Goal: Task Accomplishment & Management: Use online tool/utility

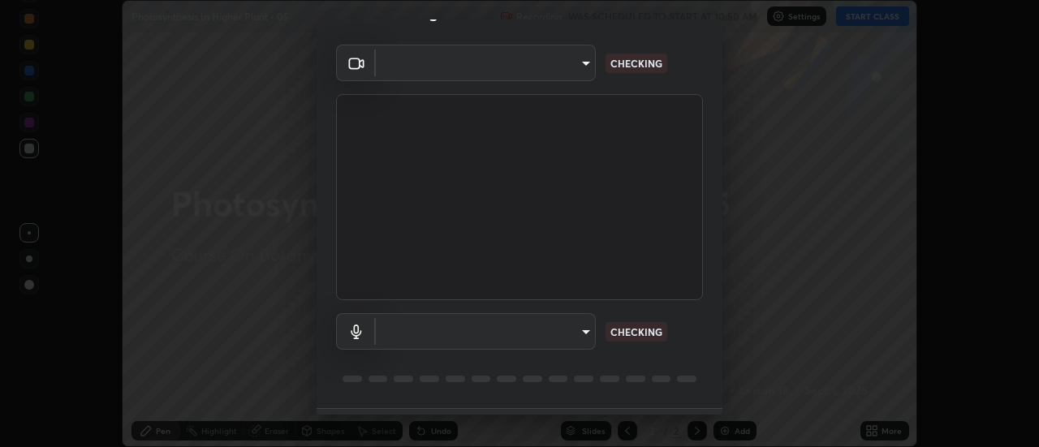
scroll to position [85, 0]
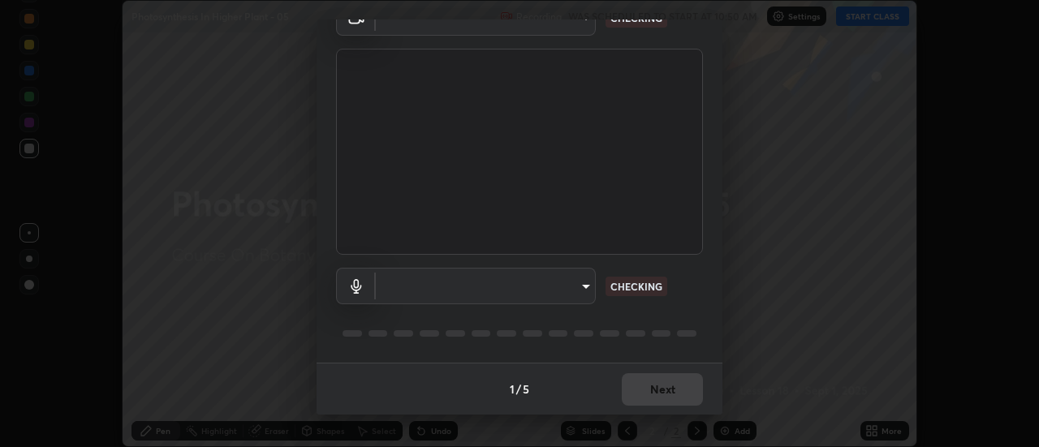
type input "985e4b1f72fc3b9494b48cef3b79fe3b682f9ae0bb15c20acfe574fe2aaad349"
type input "618656b63b7f9ee0ab6491a194f7017e5cc5f8d223736be4f163d7efcd640cbd"
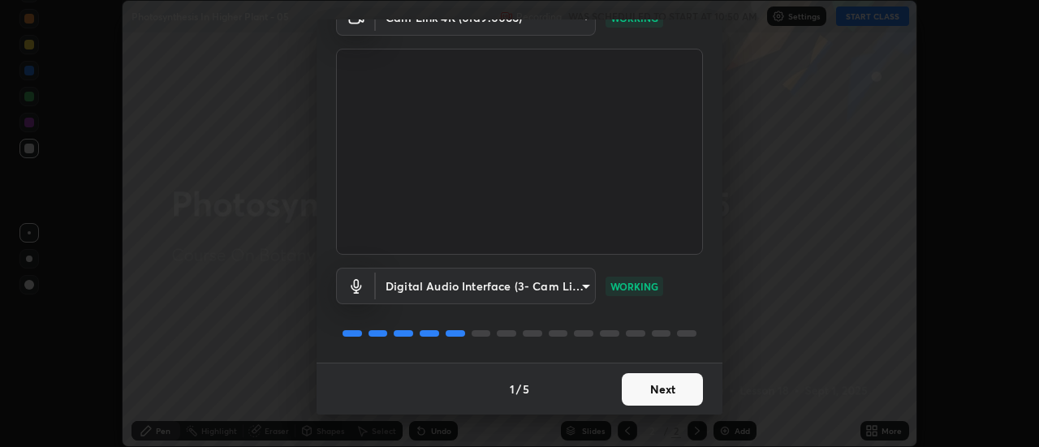
click at [654, 394] on button "Next" at bounding box center [662, 389] width 81 height 32
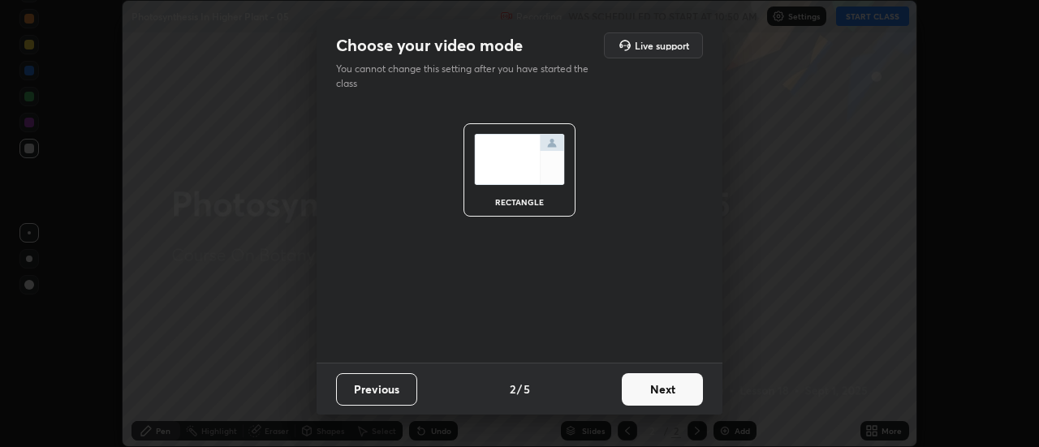
scroll to position [0, 0]
click at [671, 387] on button "Next" at bounding box center [662, 389] width 81 height 32
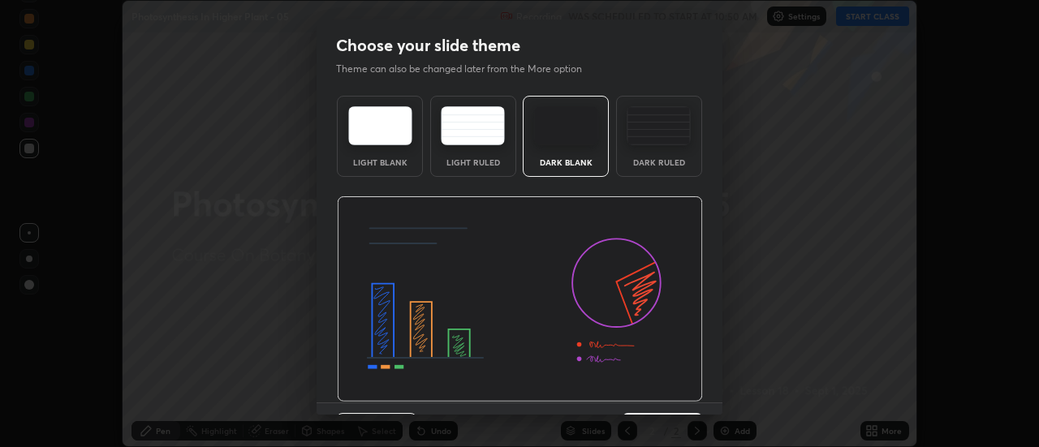
scroll to position [40, 0]
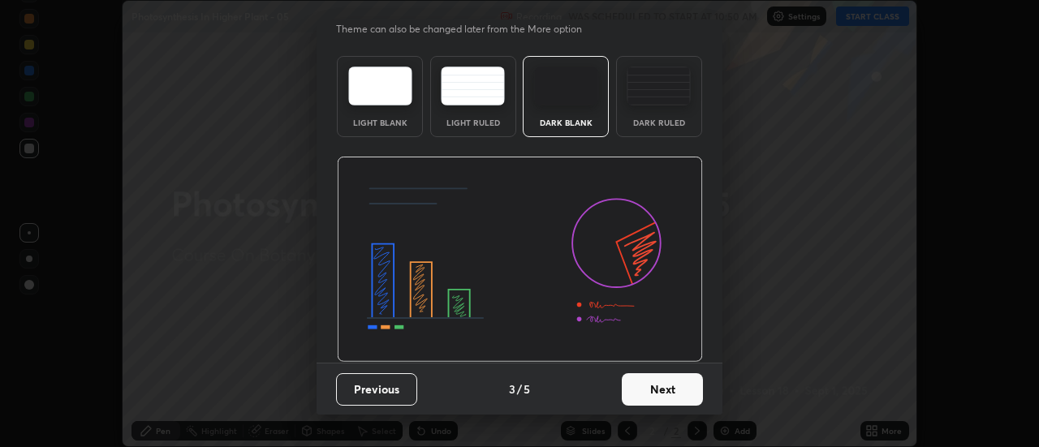
click at [660, 386] on button "Next" at bounding box center [662, 389] width 81 height 32
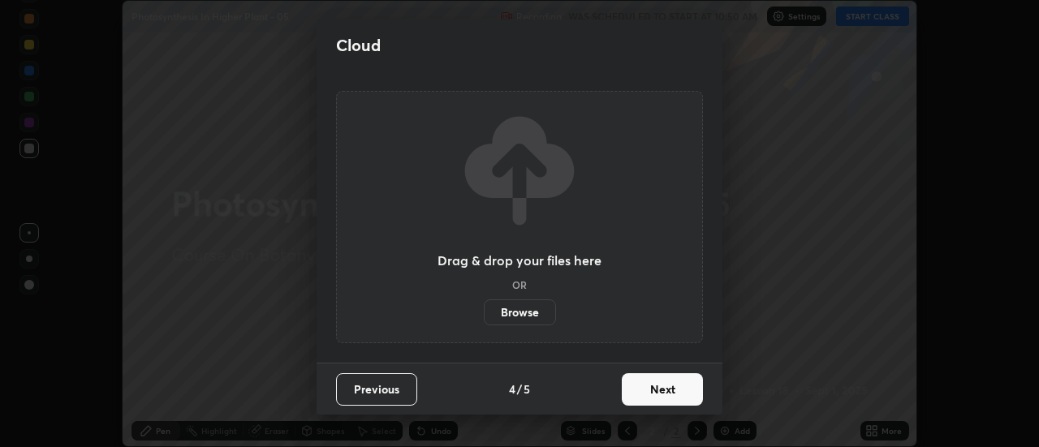
scroll to position [0, 0]
click at [674, 390] on button "Next" at bounding box center [662, 389] width 81 height 32
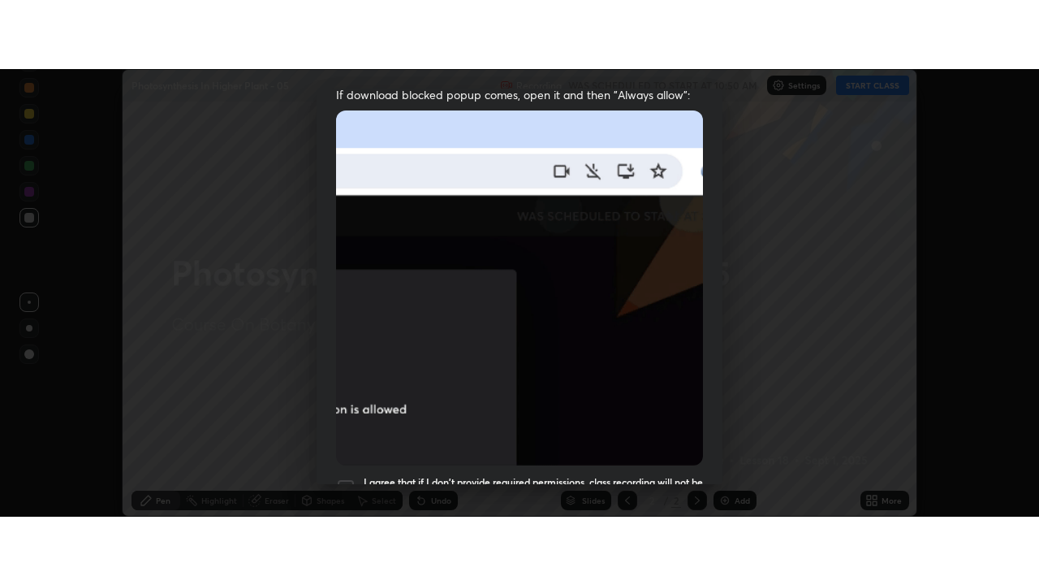
scroll to position [417, 0]
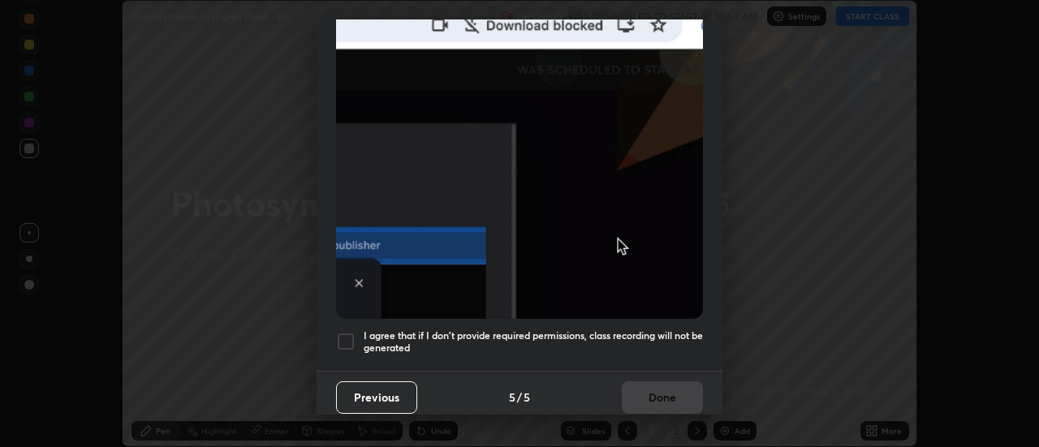
click at [650, 337] on h5 "I agree that if I don't provide required permissions, class recording will not …" at bounding box center [533, 342] width 339 height 25
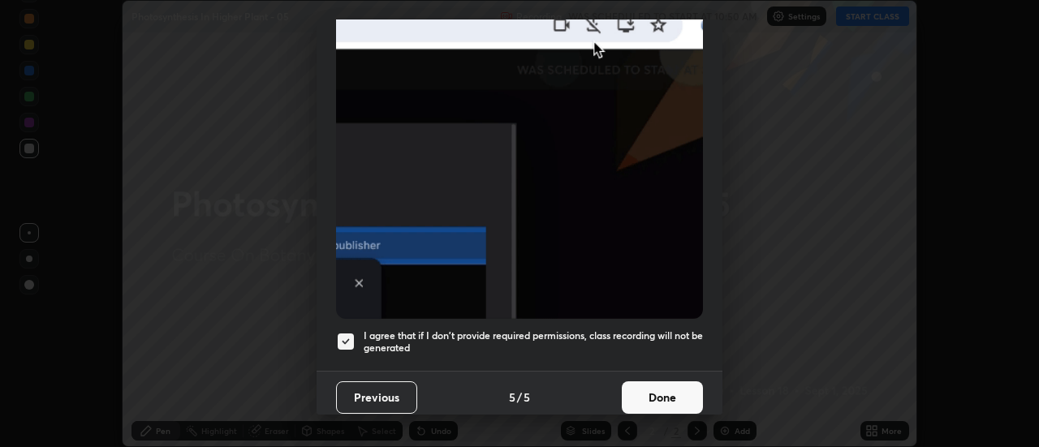
click at [661, 386] on button "Done" at bounding box center [662, 398] width 81 height 32
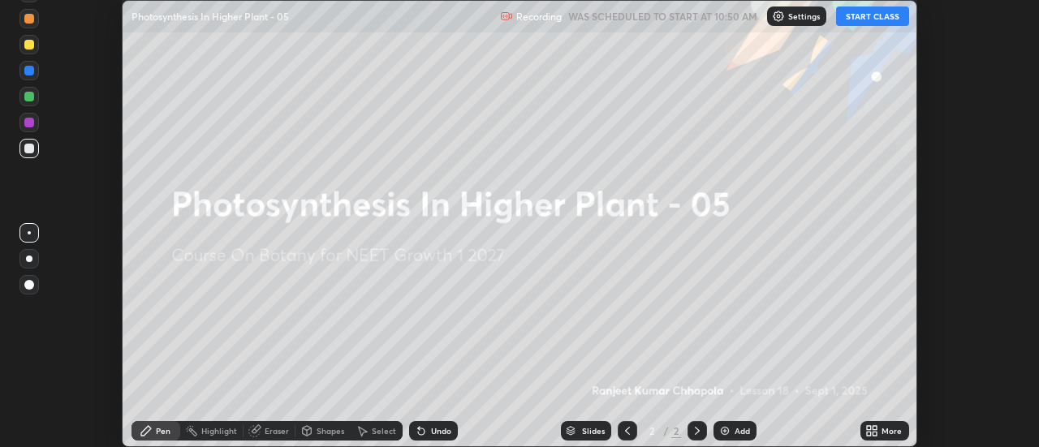
click at [878, 434] on icon at bounding box center [876, 434] width 4 height 4
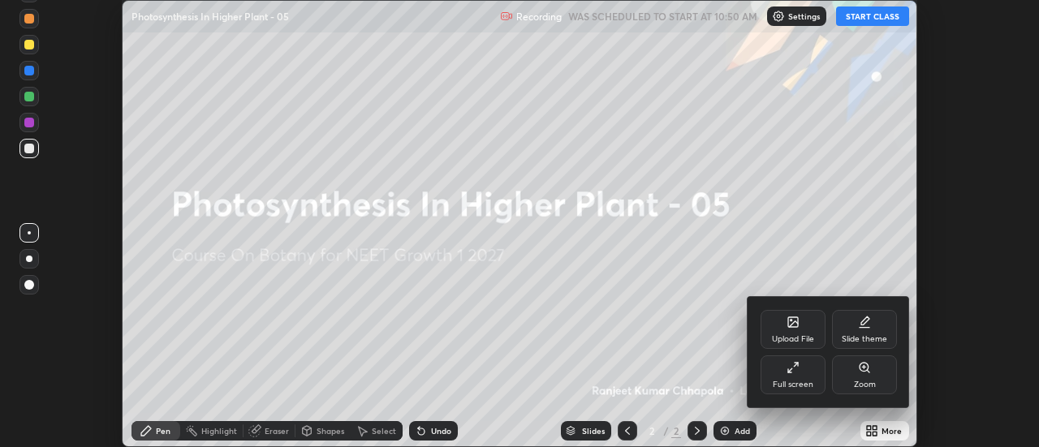
click at [794, 373] on icon at bounding box center [793, 367] width 13 height 13
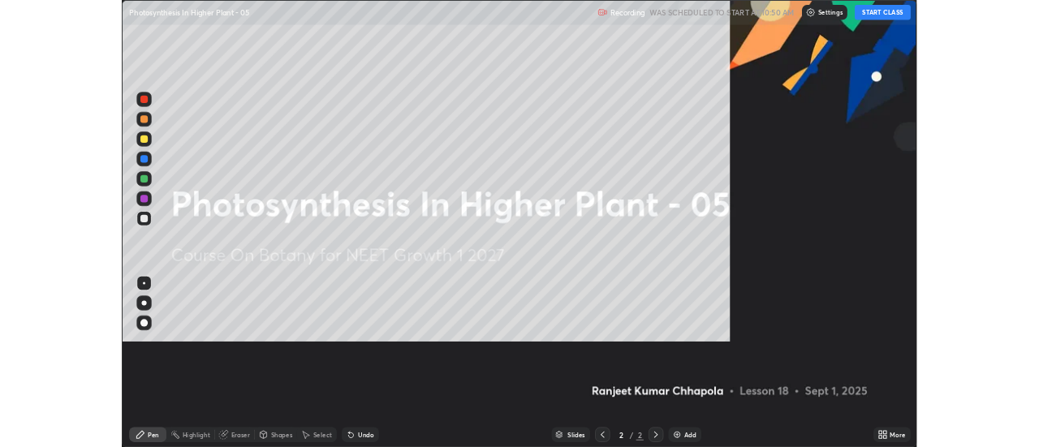
scroll to position [585, 1039]
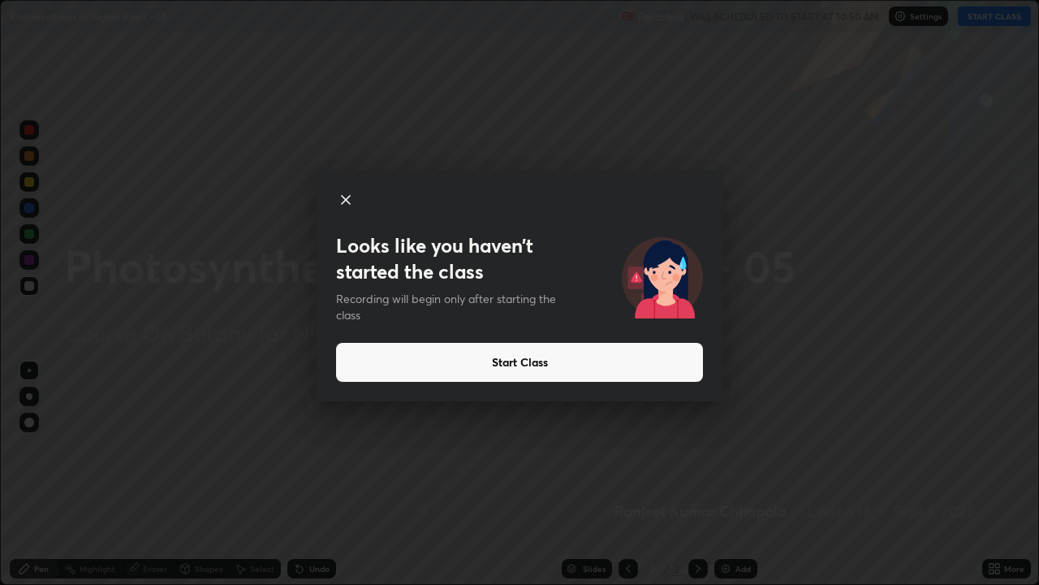
click at [531, 365] on button "Start Class" at bounding box center [519, 362] width 367 height 39
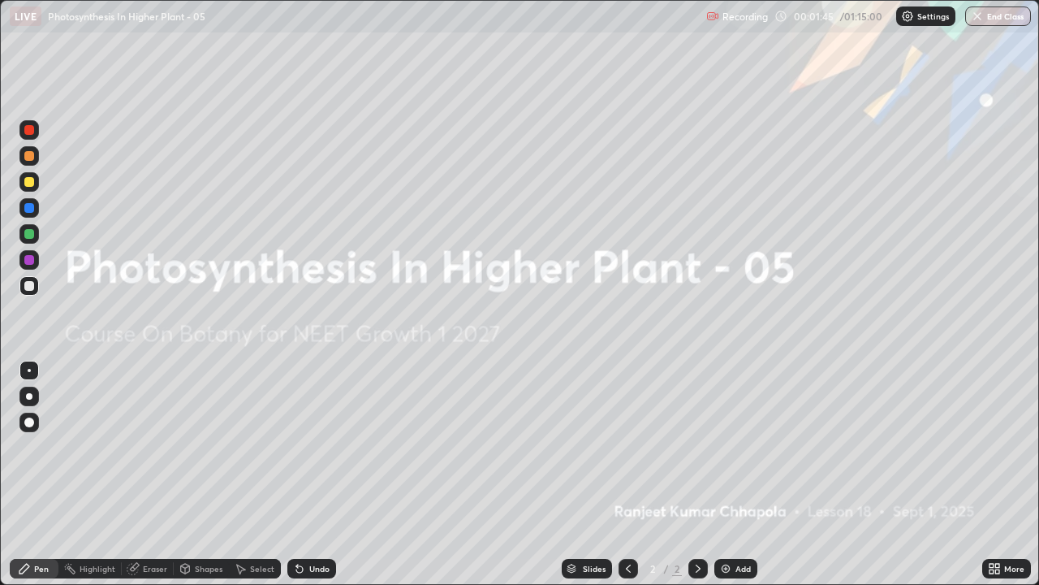
click at [995, 447] on icon at bounding box center [994, 568] width 13 height 13
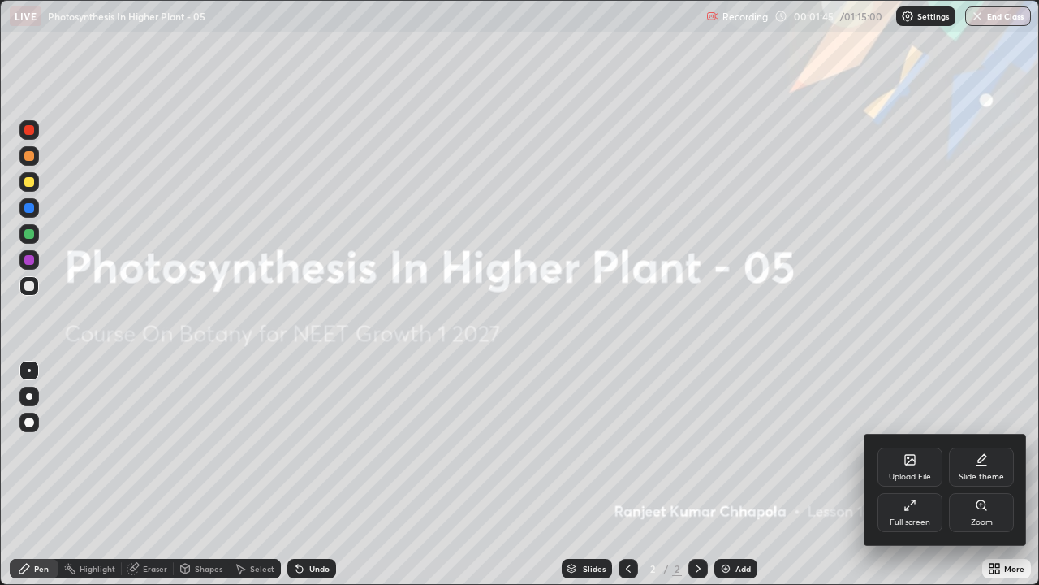
click at [910, 447] on div "Upload File" at bounding box center [910, 477] width 42 height 8
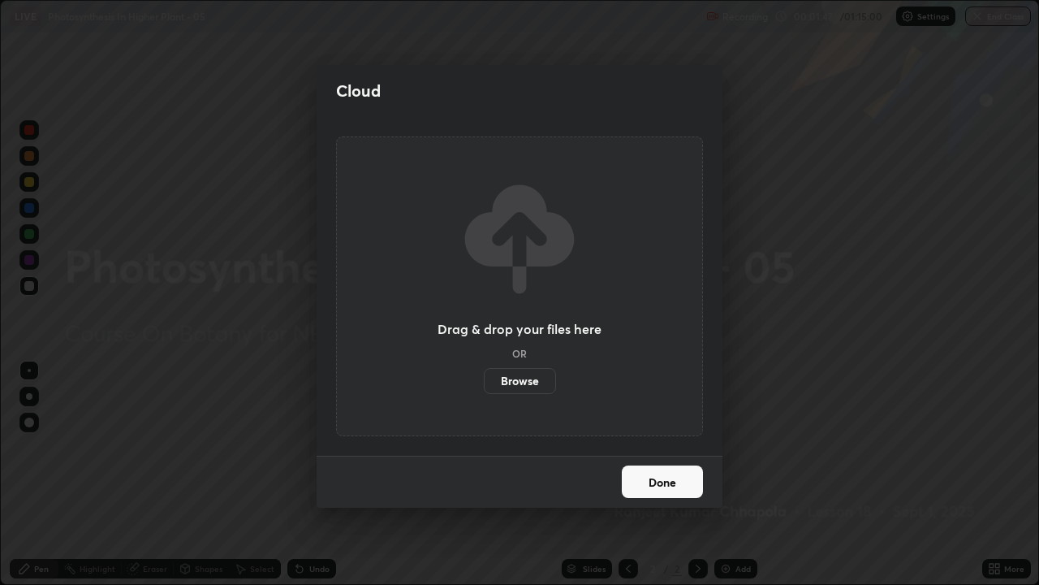
click at [536, 388] on label "Browse" at bounding box center [520, 381] width 72 height 26
click at [484, 388] on input "Browse" at bounding box center [484, 381] width 0 height 26
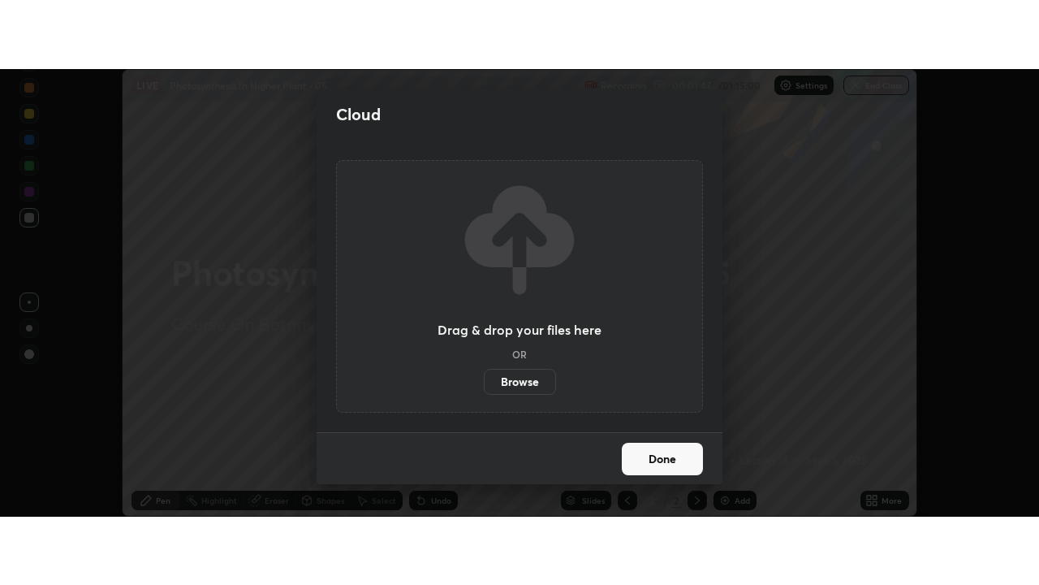
scroll to position [80747, 80155]
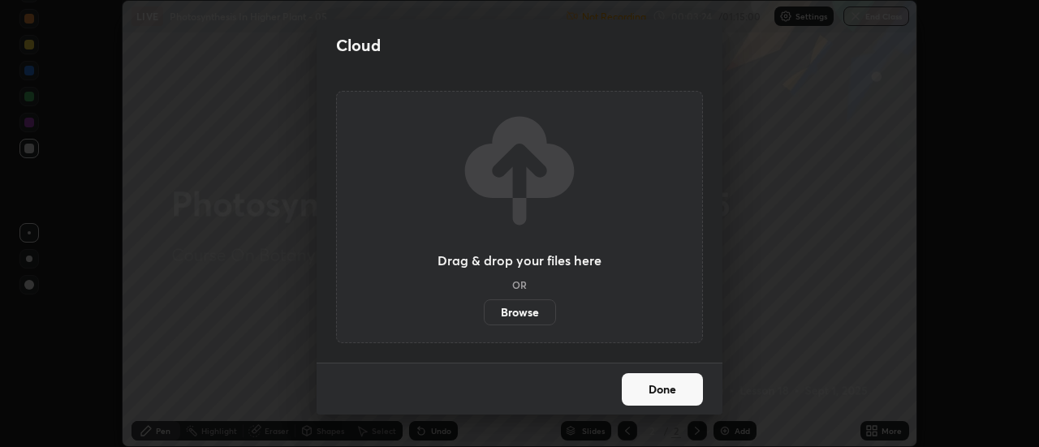
click at [645, 391] on button "Done" at bounding box center [662, 389] width 81 height 32
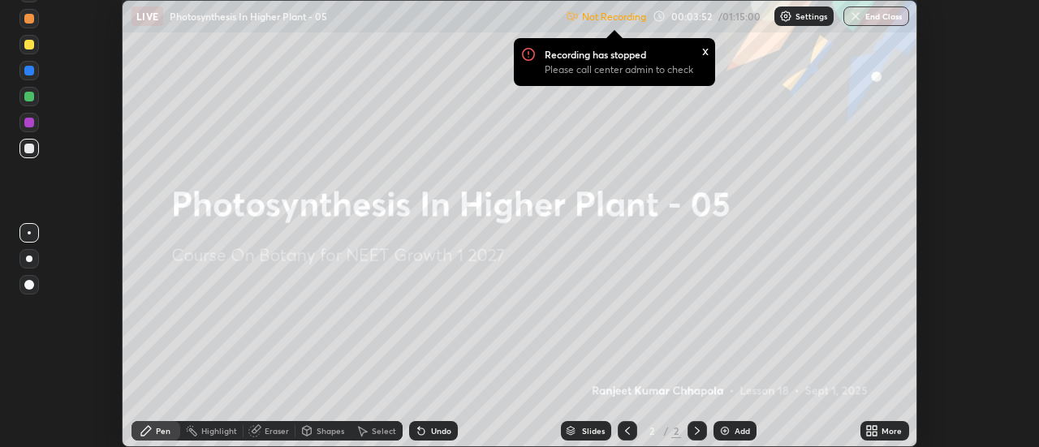
click at [878, 431] on icon at bounding box center [872, 431] width 13 height 13
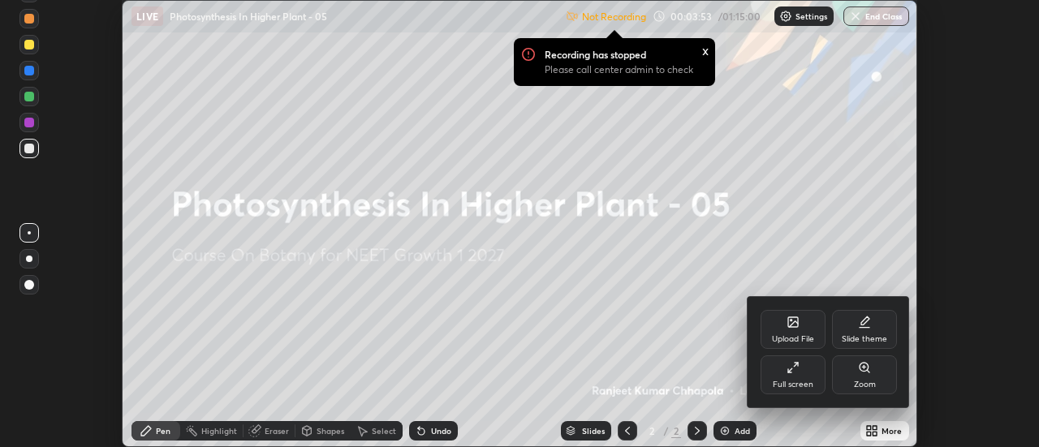
click at [800, 372] on div "Full screen" at bounding box center [793, 375] width 65 height 39
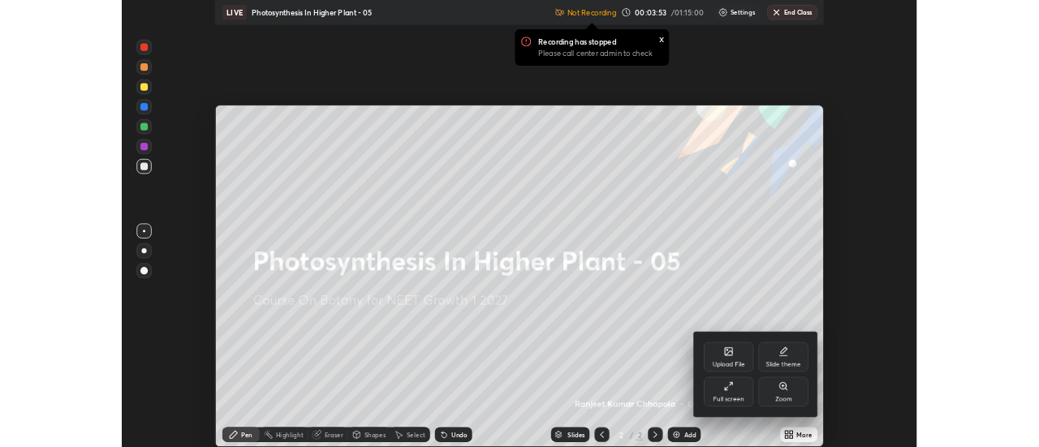
scroll to position [585, 1039]
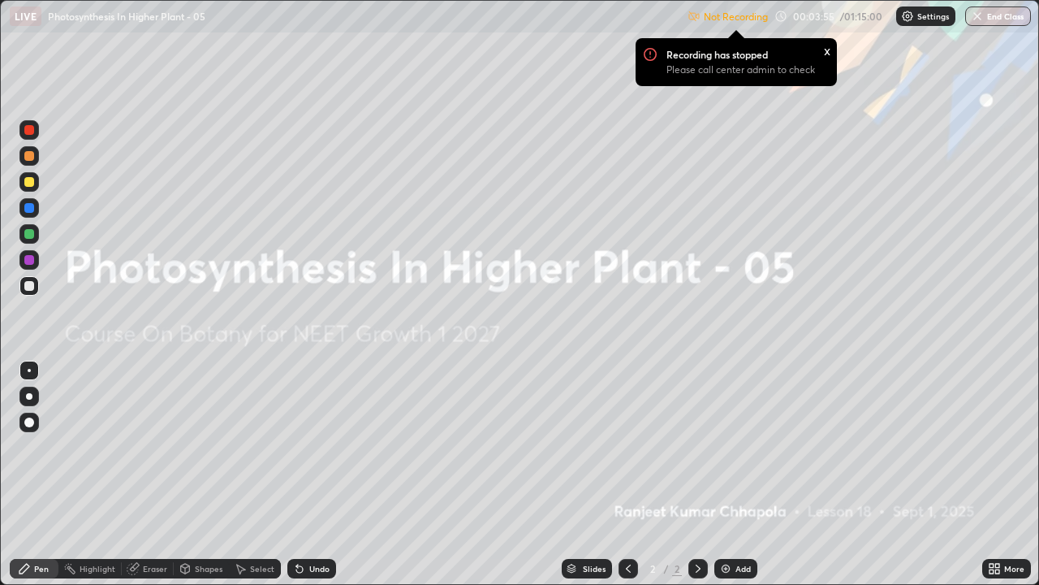
click at [913, 22] on img at bounding box center [907, 16] width 13 height 13
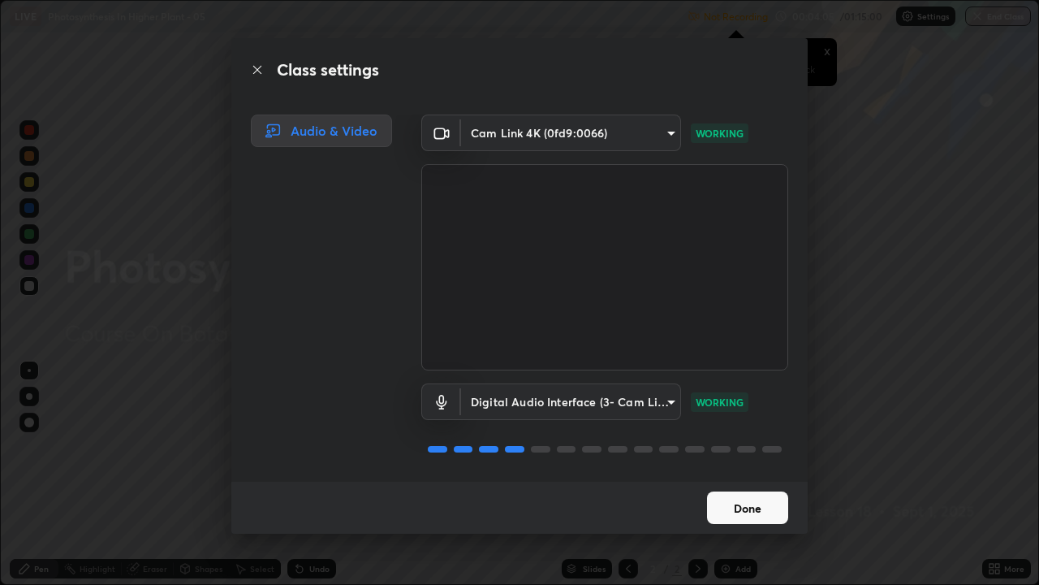
click at [753, 447] on button "Done" at bounding box center [747, 507] width 81 height 32
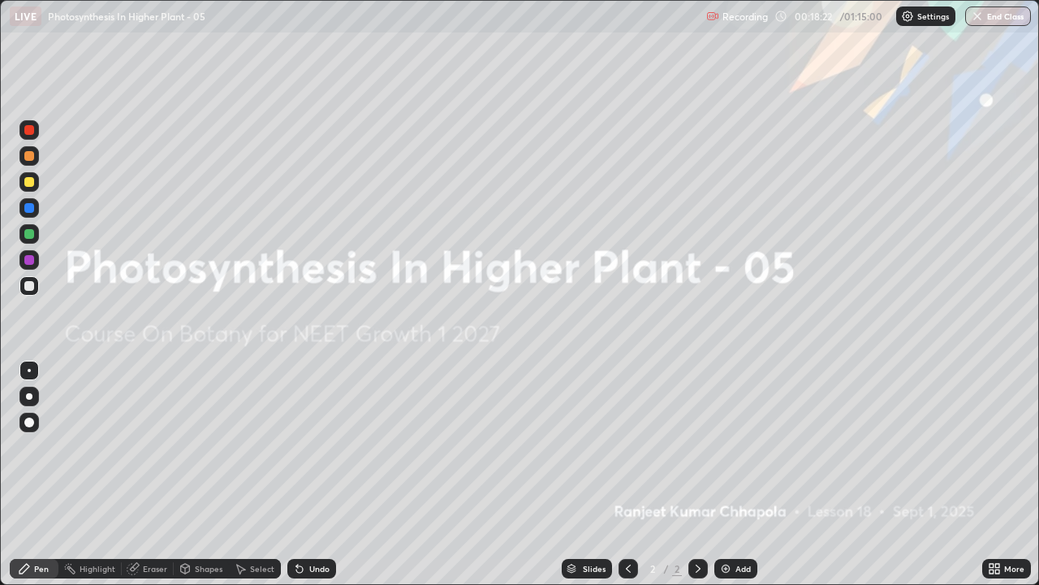
click at [997, 447] on icon at bounding box center [997, 571] width 4 height 4
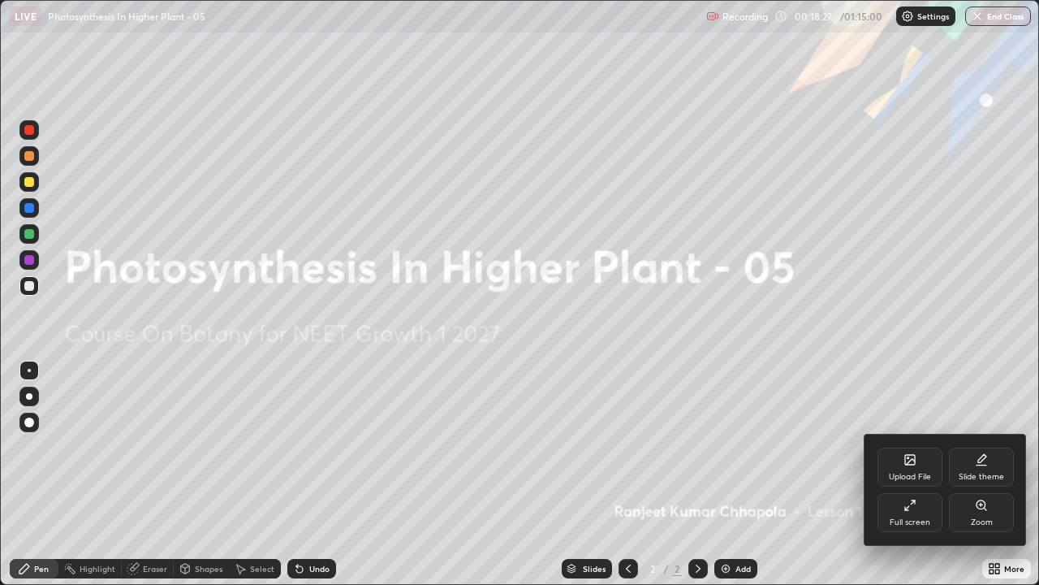
click at [631, 447] on div at bounding box center [519, 292] width 1039 height 585
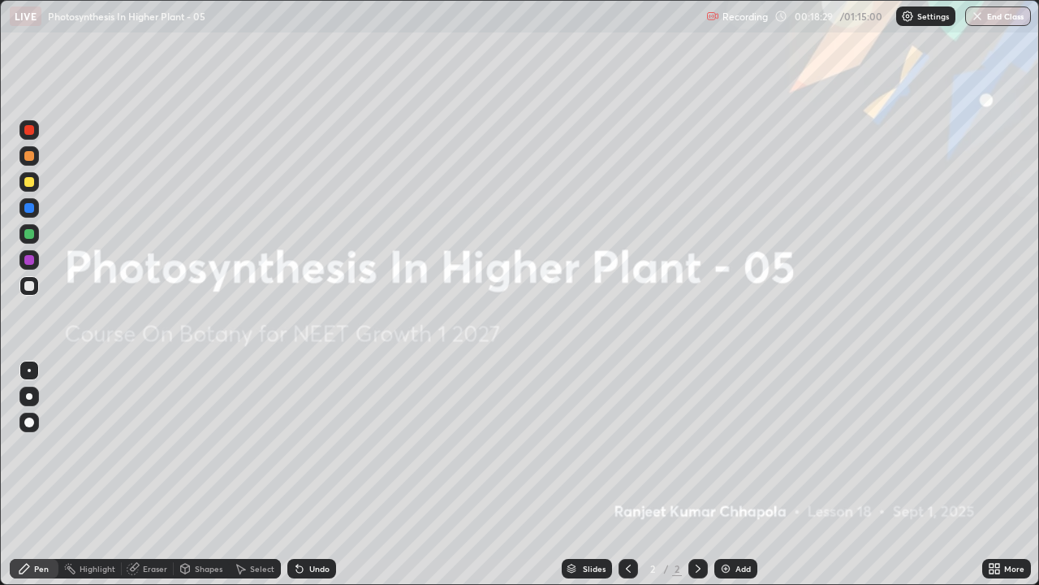
click at [993, 447] on icon at bounding box center [992, 571] width 4 height 4
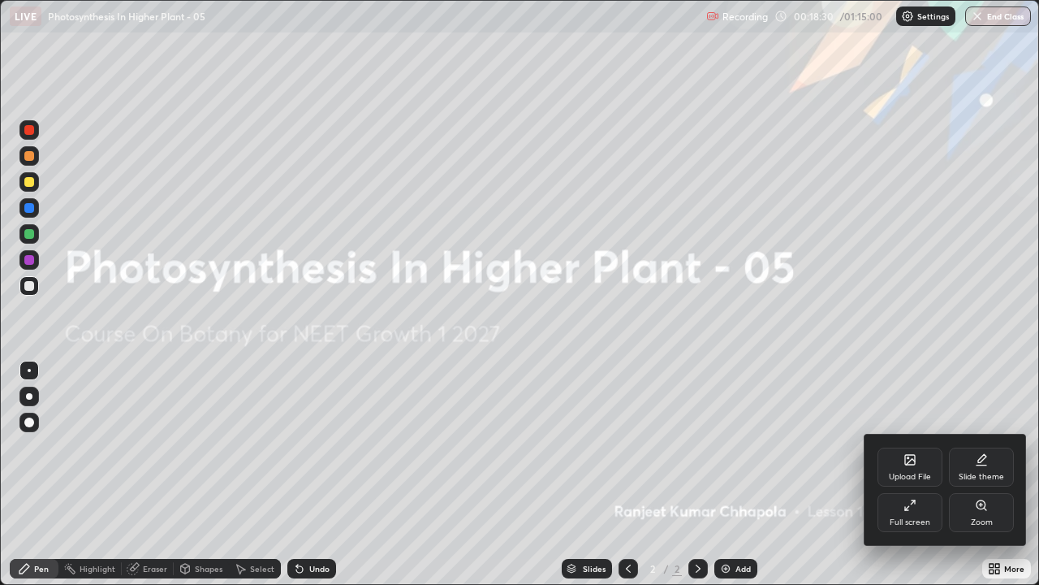
click at [915, 447] on icon at bounding box center [910, 462] width 9 height 6
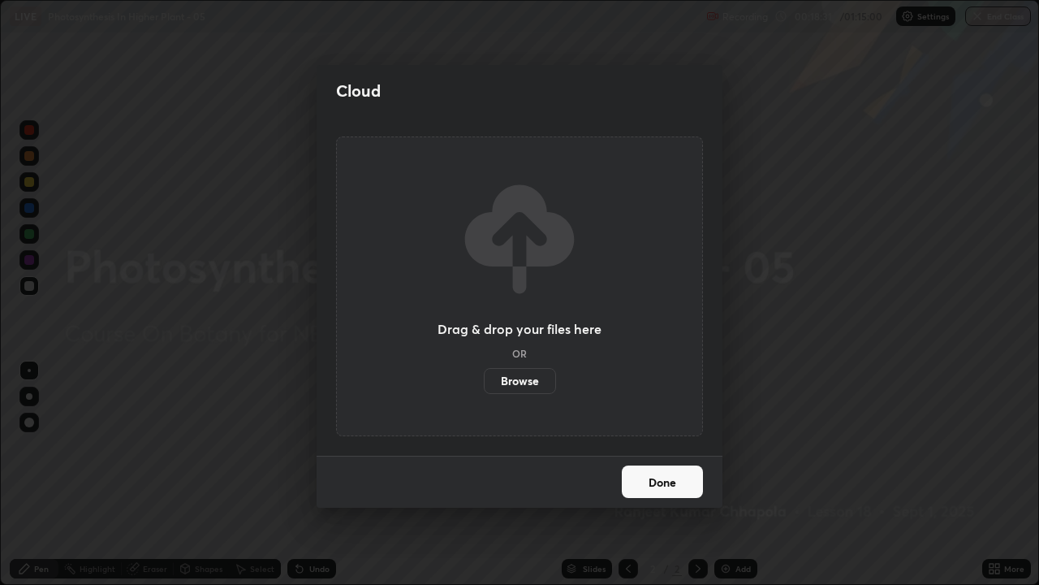
click at [533, 380] on label "Browse" at bounding box center [520, 381] width 72 height 26
click at [484, 380] on input "Browse" at bounding box center [484, 381] width 0 height 26
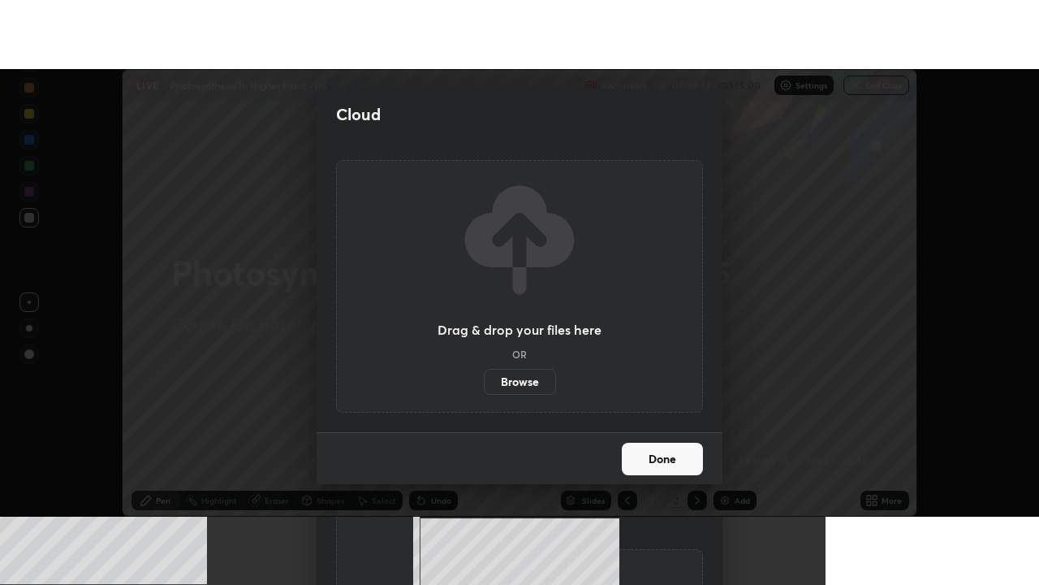
scroll to position [80747, 80155]
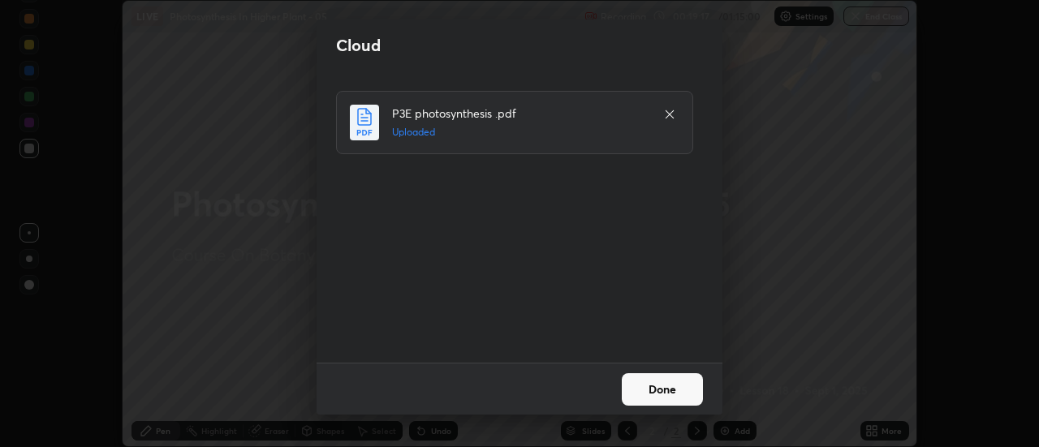
click at [663, 380] on button "Done" at bounding box center [662, 389] width 81 height 32
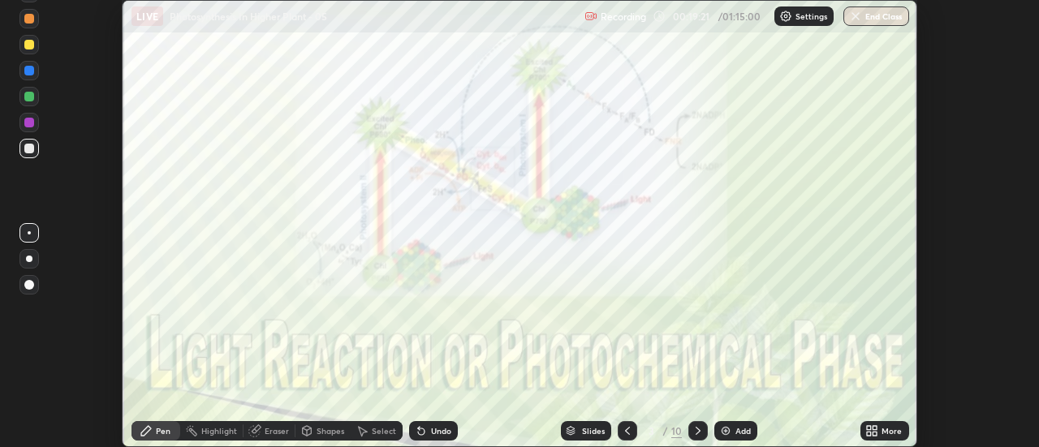
click at [697, 431] on icon at bounding box center [698, 431] width 13 height 13
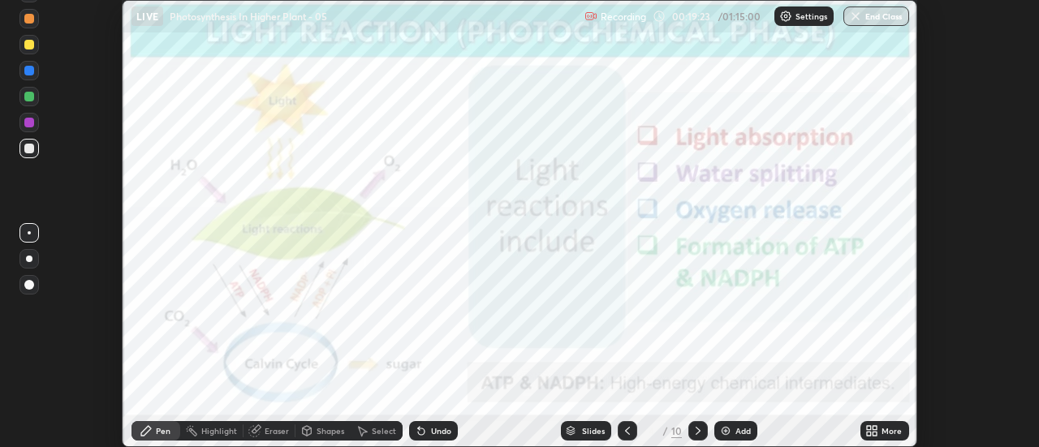
click at [883, 430] on div "More" at bounding box center [892, 431] width 20 height 8
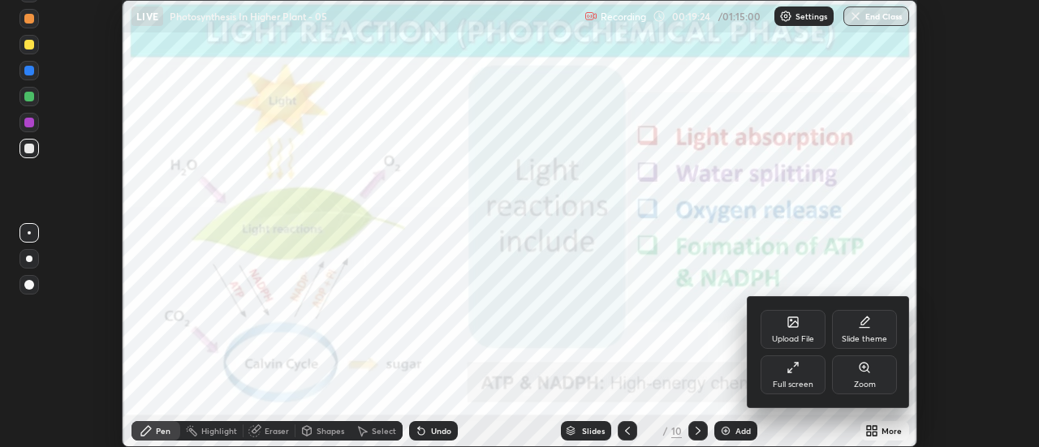
click at [810, 379] on div "Full screen" at bounding box center [793, 375] width 65 height 39
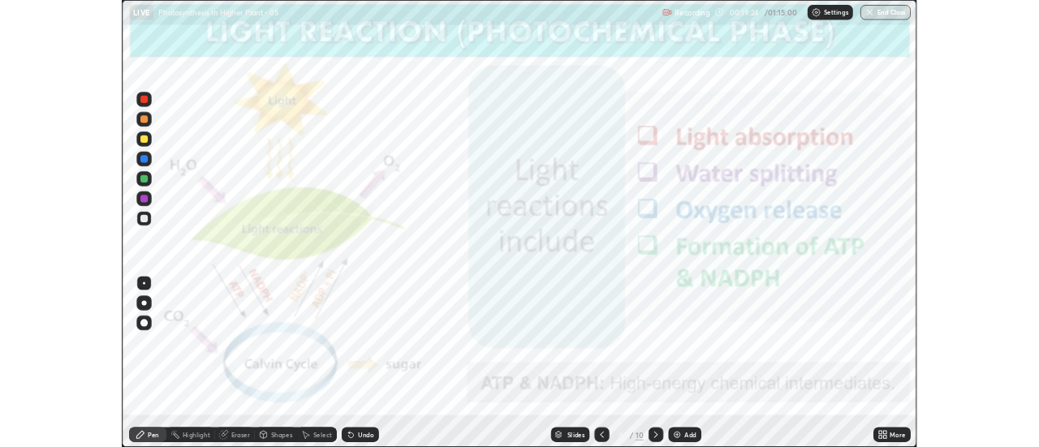
scroll to position [585, 1039]
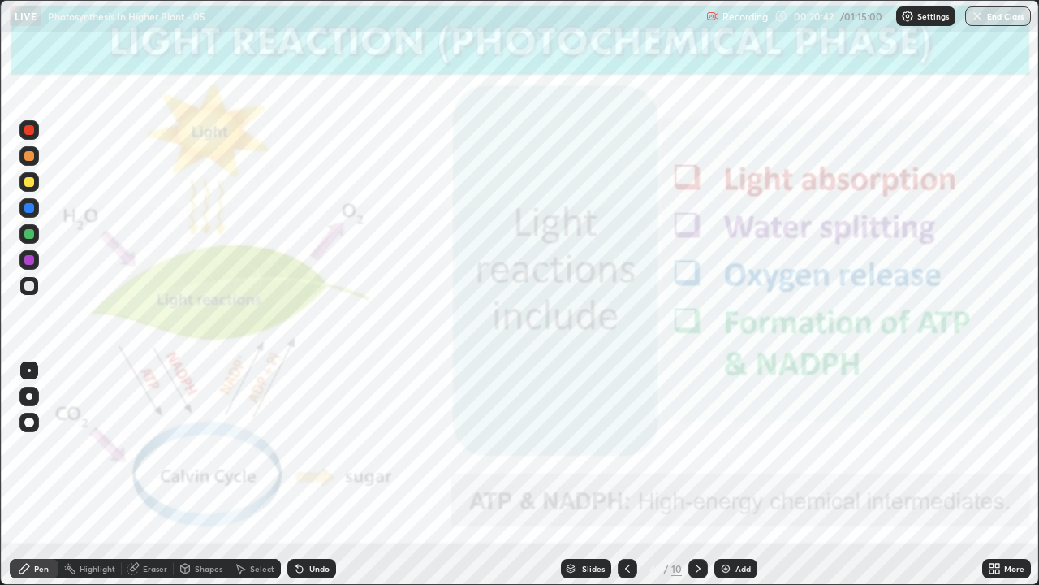
click at [91, 447] on div "Highlight" at bounding box center [98, 568] width 36 height 8
click at [32, 183] on div at bounding box center [29, 182] width 10 height 10
click at [29, 132] on div at bounding box center [29, 130] width 10 height 10
click at [27, 155] on div at bounding box center [29, 156] width 10 height 10
click at [43, 447] on div "Pen" at bounding box center [34, 568] width 49 height 19
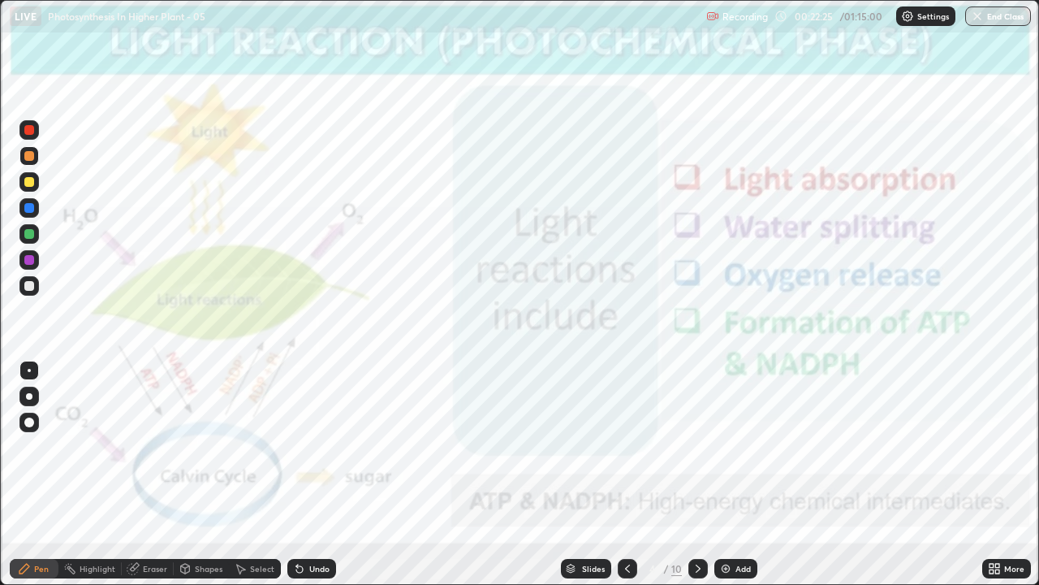
click at [28, 184] on div at bounding box center [29, 182] width 10 height 10
click at [37, 234] on div at bounding box center [28, 233] width 19 height 19
click at [28, 282] on div at bounding box center [29, 286] width 10 height 10
click at [30, 399] on div at bounding box center [29, 396] width 6 height 6
click at [32, 259] on div at bounding box center [29, 260] width 10 height 10
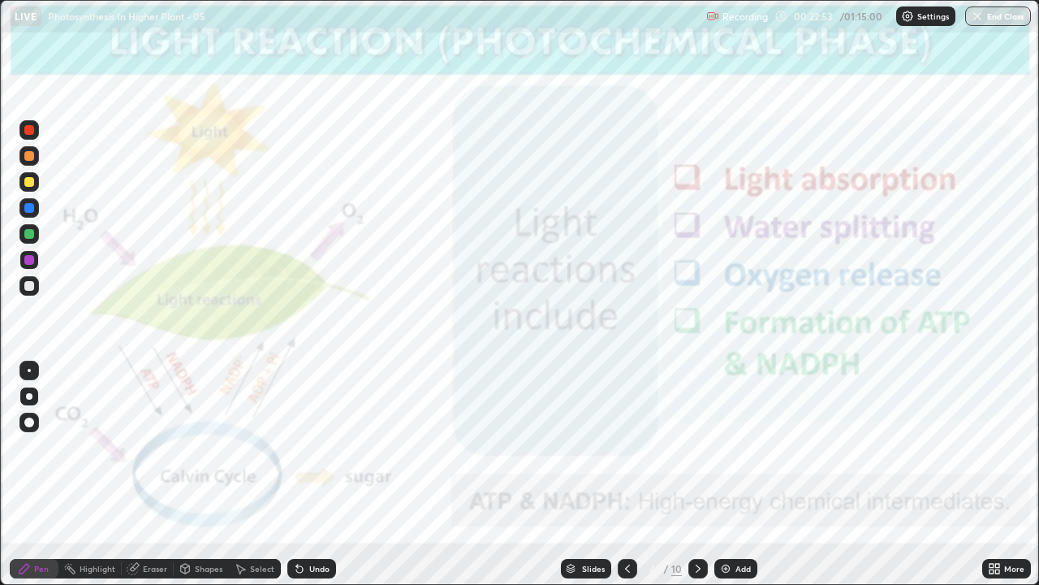
click at [304, 447] on div "Undo" at bounding box center [311, 568] width 49 height 19
click at [697, 447] on icon at bounding box center [698, 568] width 13 height 13
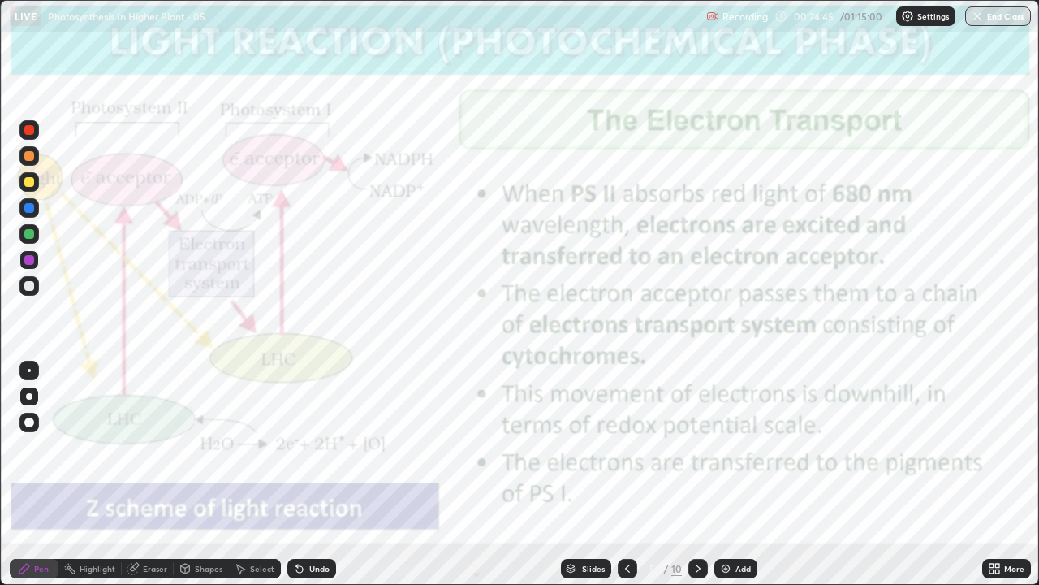
click at [627, 447] on icon at bounding box center [627, 568] width 13 height 13
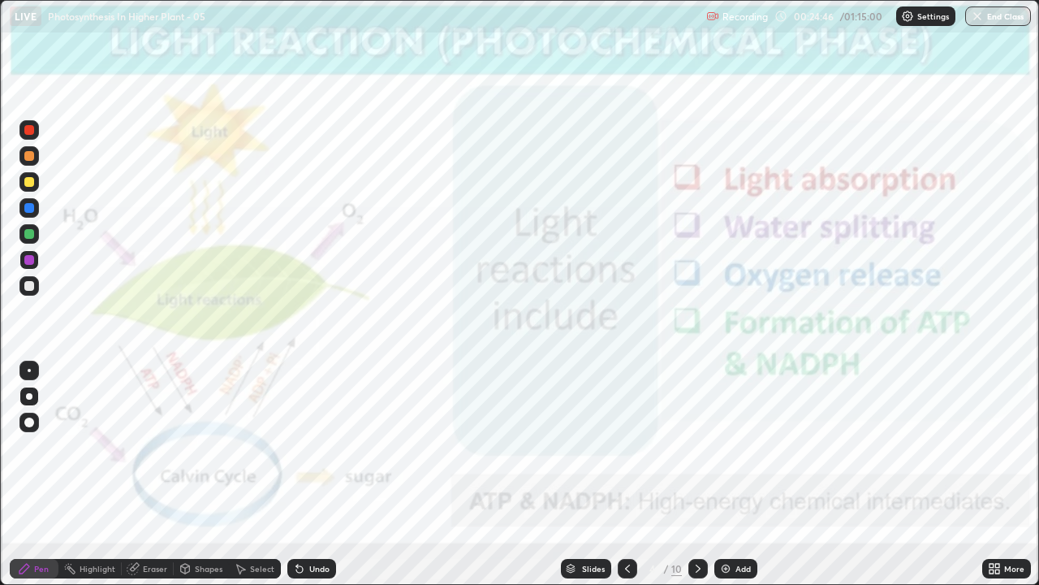
click at [698, 447] on icon at bounding box center [698, 568] width 13 height 13
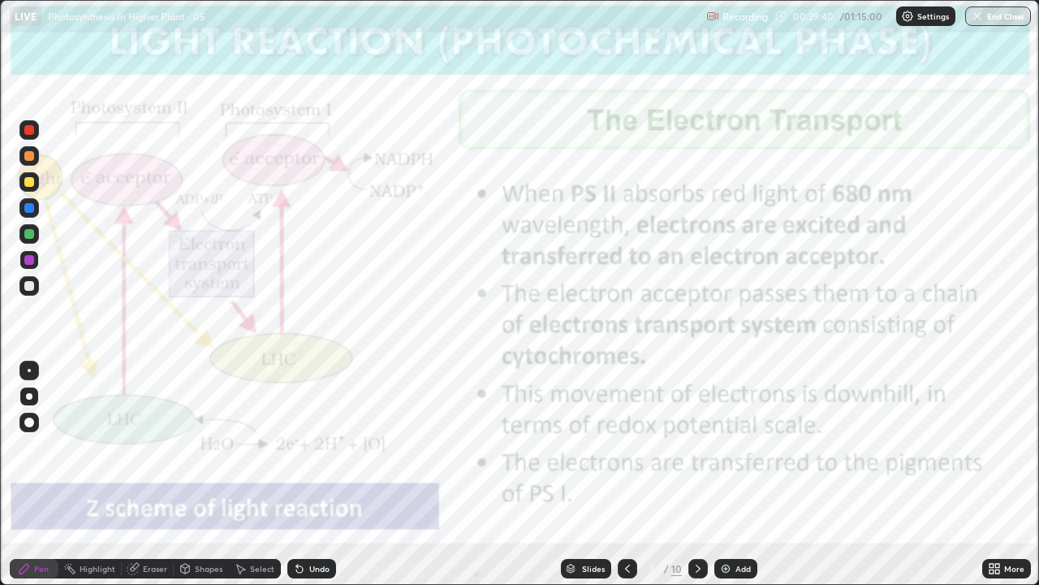
click at [310, 447] on div "Undo" at bounding box center [319, 568] width 20 height 8
click at [249, 447] on div "Select" at bounding box center [255, 568] width 52 height 19
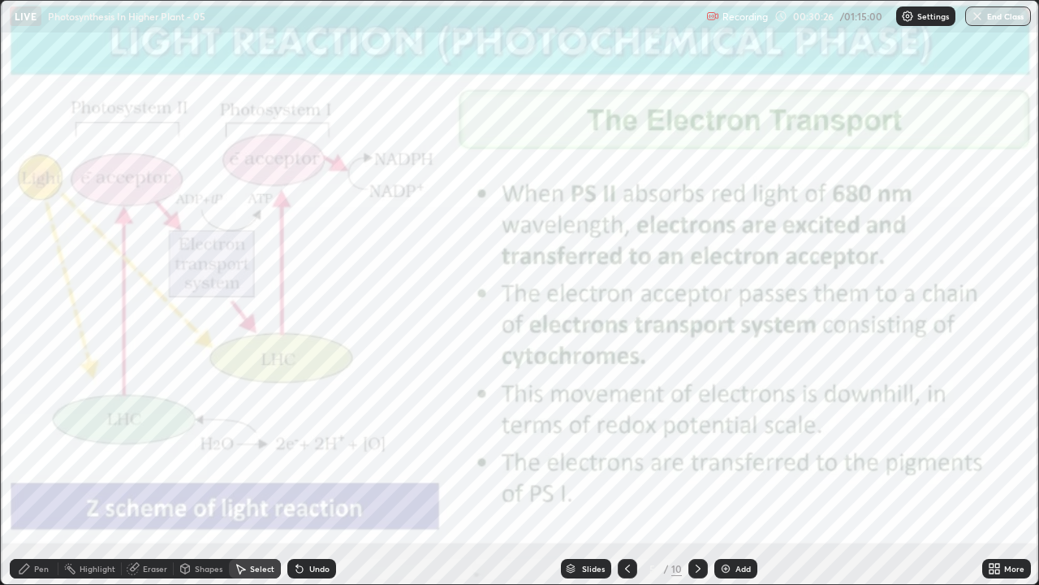
click at [106, 447] on div "Highlight" at bounding box center [89, 568] width 63 height 19
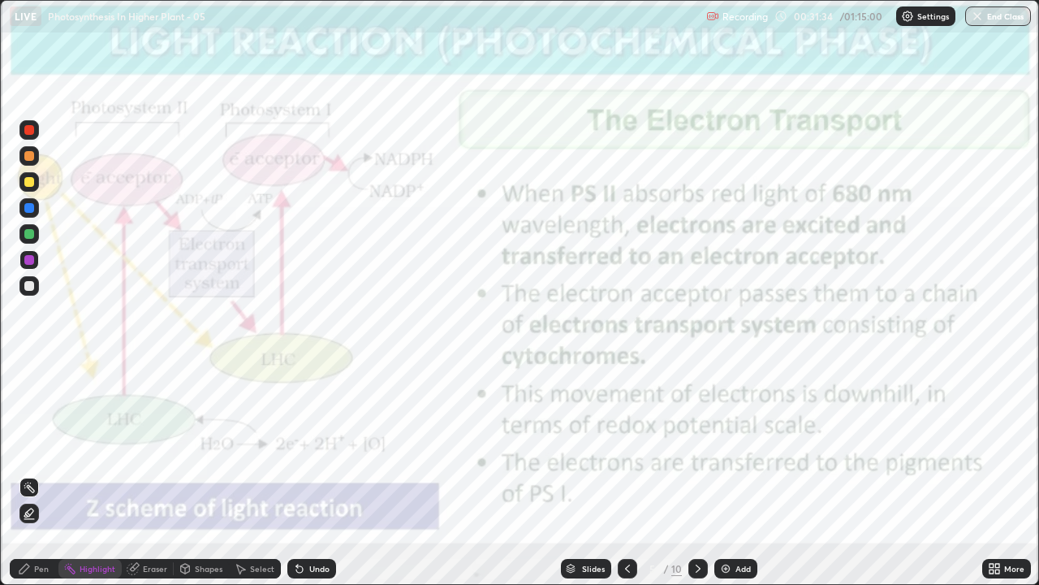
click at [32, 447] on div "Pen" at bounding box center [34, 568] width 49 height 19
click at [698, 447] on icon at bounding box center [698, 568] width 13 height 13
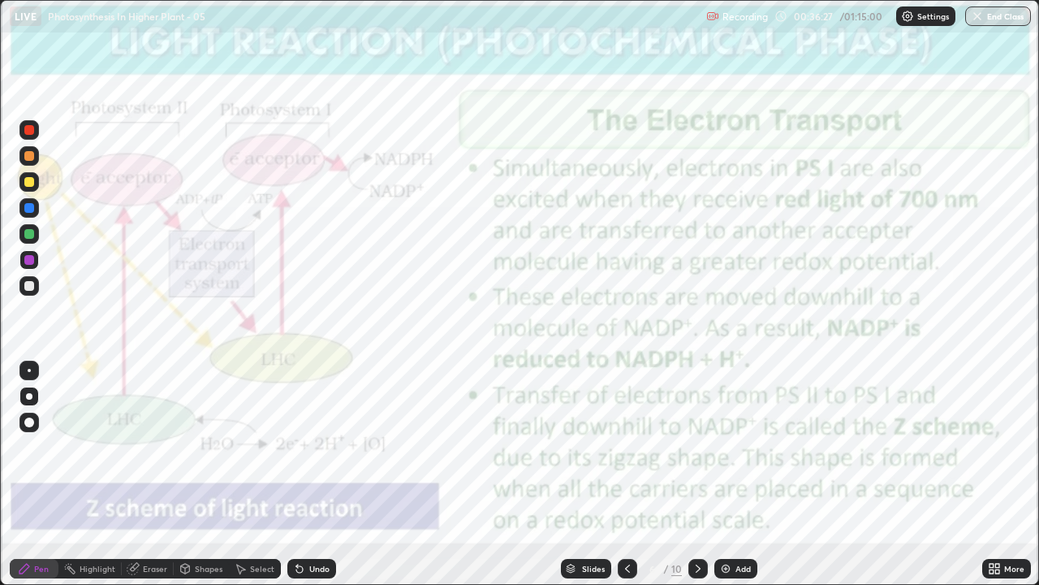
click at [626, 447] on icon at bounding box center [627, 568] width 5 height 8
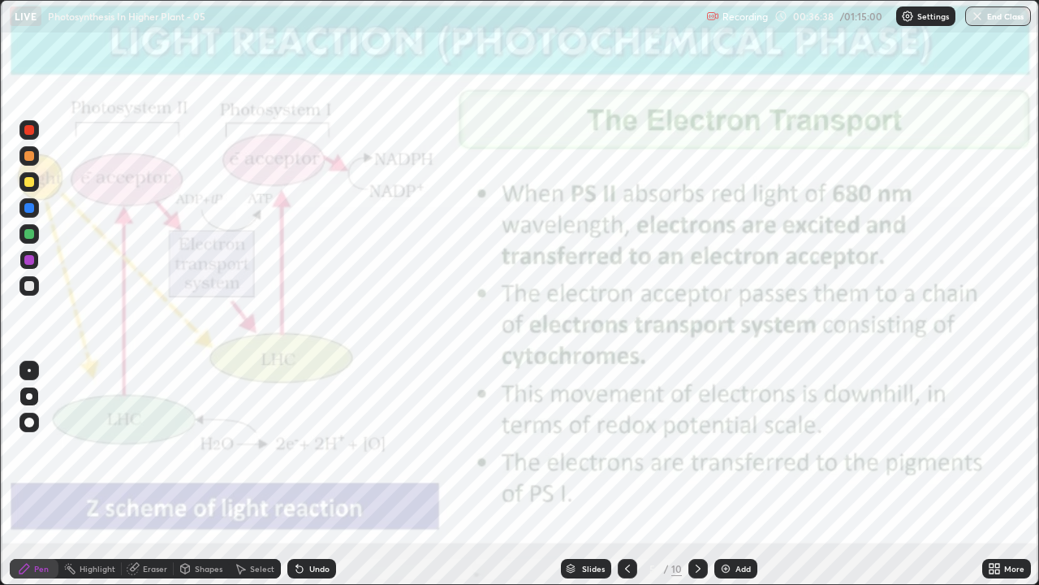
click at [694, 447] on icon at bounding box center [698, 568] width 13 height 13
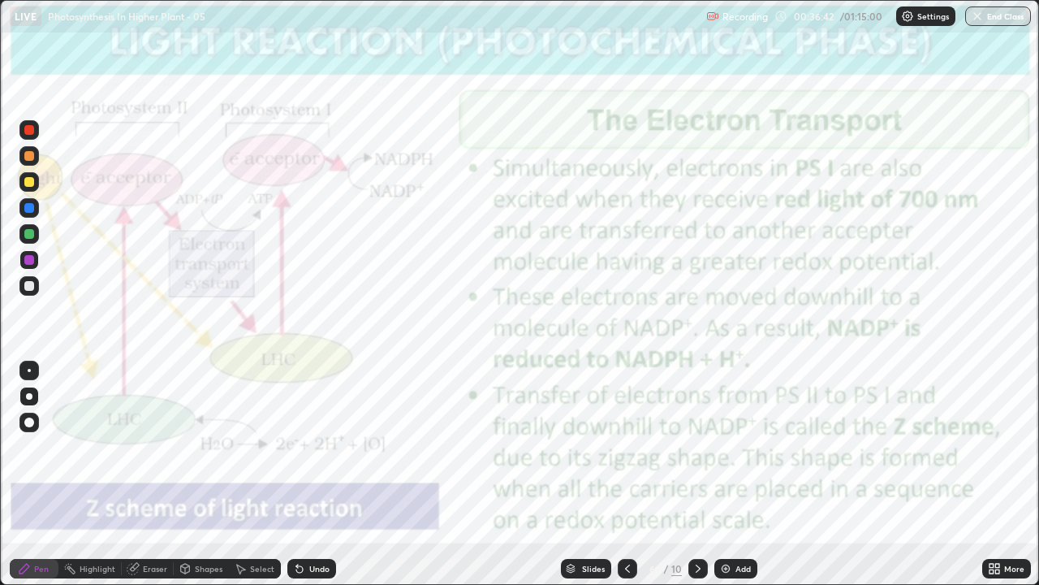
click at [698, 447] on icon at bounding box center [698, 568] width 13 height 13
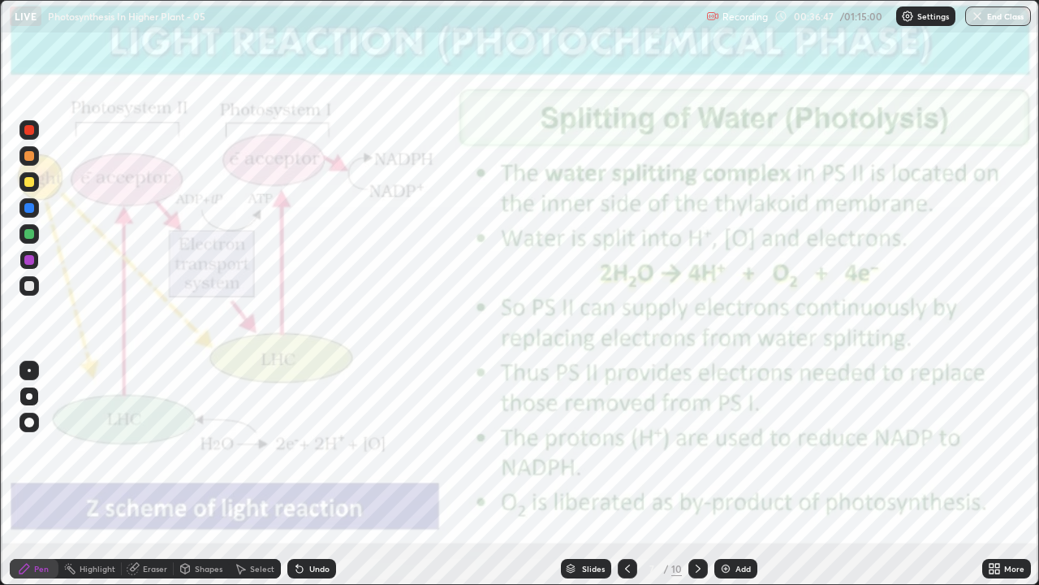
click at [626, 447] on icon at bounding box center [627, 568] width 13 height 13
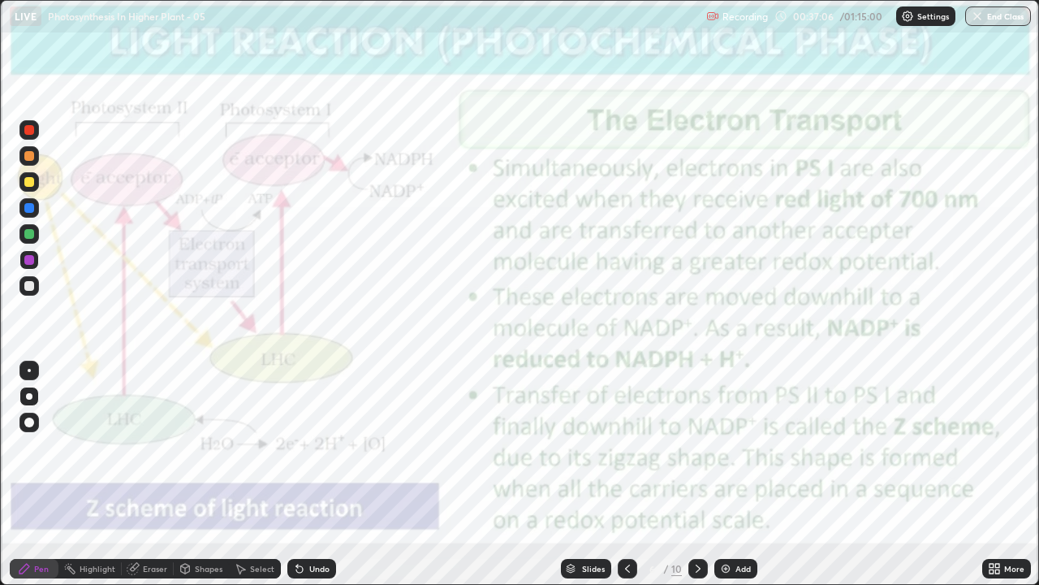
click at [695, 447] on div at bounding box center [698, 568] width 19 height 32
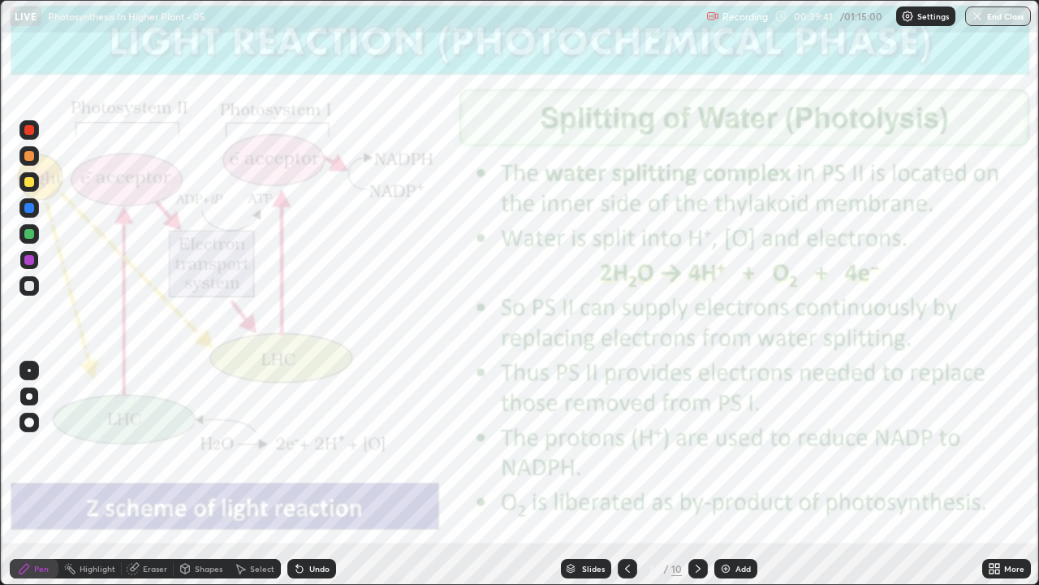
click at [695, 447] on icon at bounding box center [698, 568] width 13 height 13
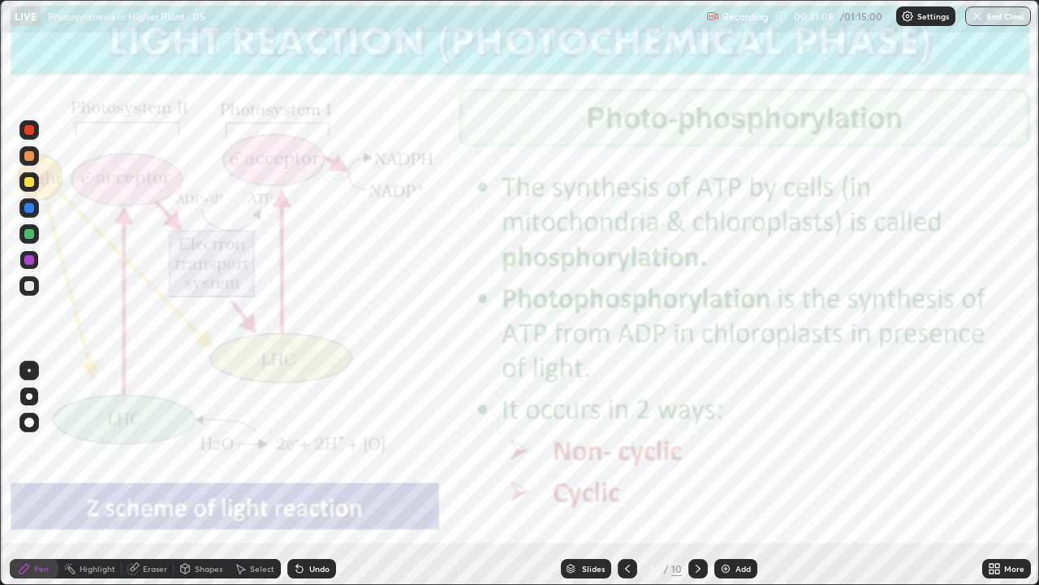
click at [694, 447] on icon at bounding box center [698, 568] width 13 height 13
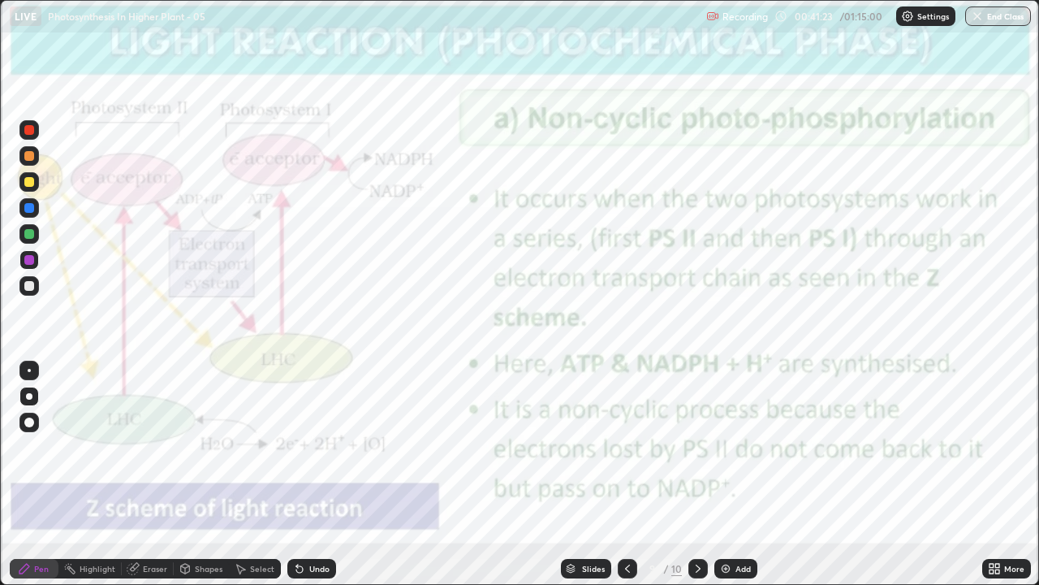
click at [305, 447] on div "Undo" at bounding box center [311, 568] width 49 height 19
click at [307, 447] on div "Undo" at bounding box center [311, 568] width 49 height 19
click at [697, 447] on icon at bounding box center [698, 568] width 13 height 13
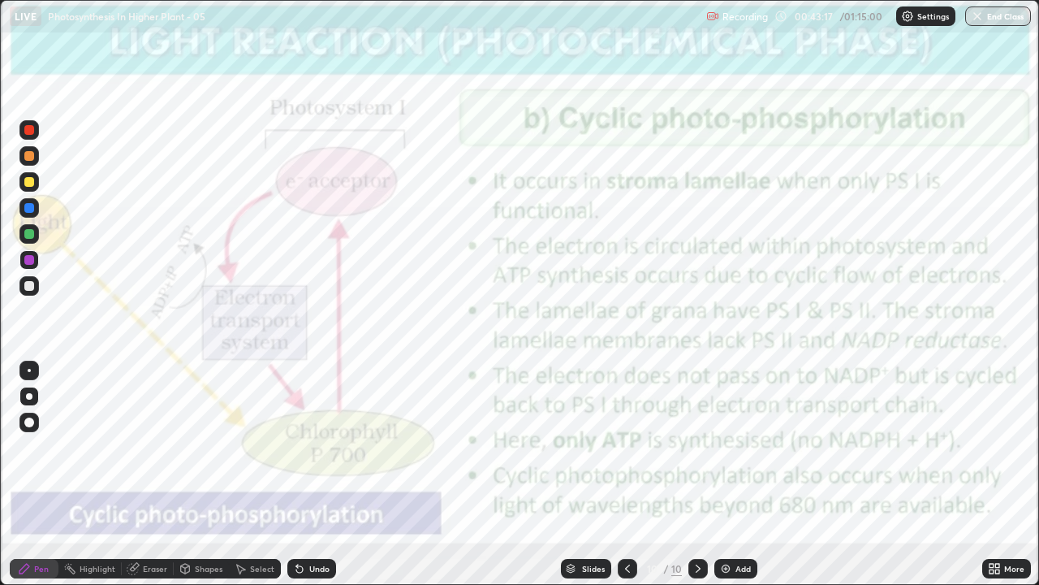
click at [27, 235] on div at bounding box center [29, 234] width 10 height 10
click at [625, 447] on icon at bounding box center [627, 568] width 5 height 8
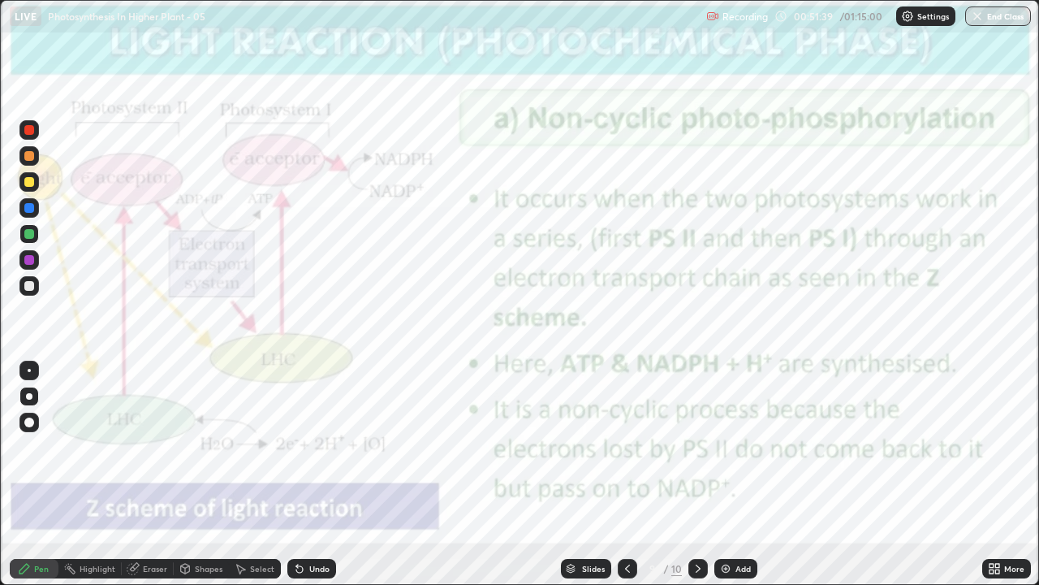
click at [629, 447] on div at bounding box center [627, 568] width 19 height 32
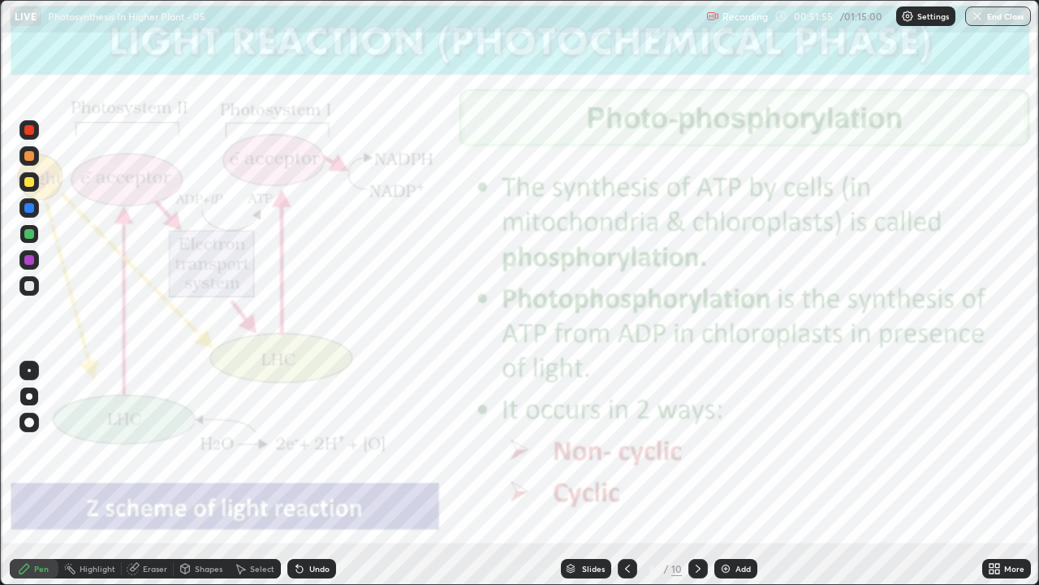
click at [694, 447] on icon at bounding box center [698, 568] width 13 height 13
click at [697, 447] on icon at bounding box center [698, 568] width 5 height 8
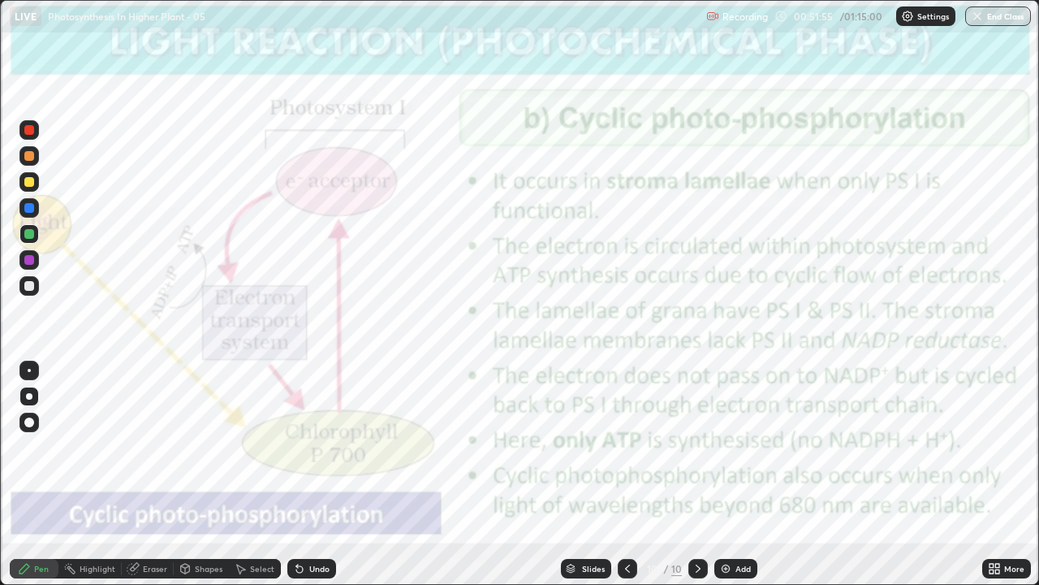
click at [697, 447] on icon at bounding box center [698, 568] width 13 height 13
click at [736, 447] on div "Add" at bounding box center [743, 568] width 15 height 8
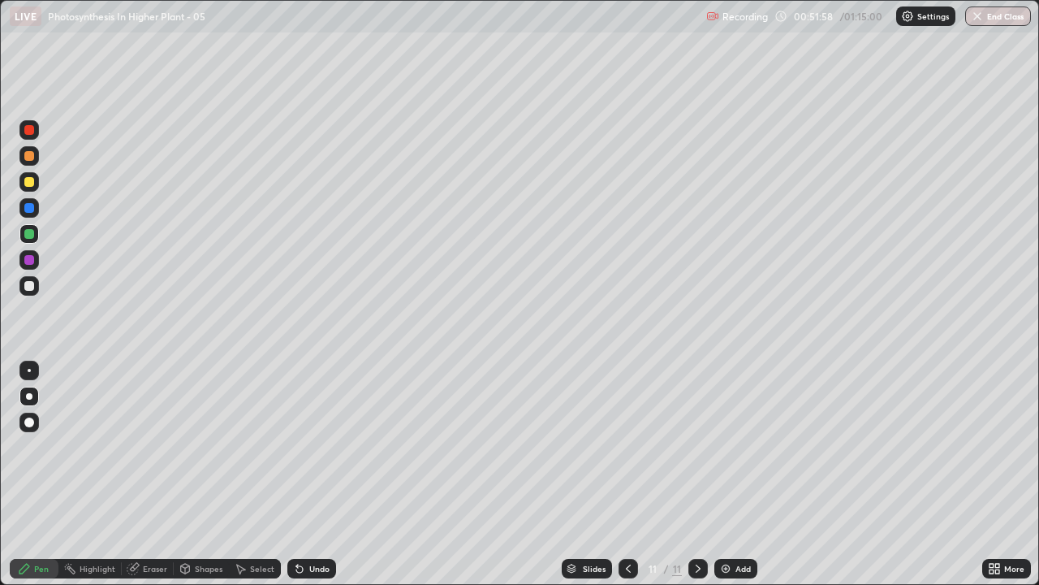
click at [633, 447] on div at bounding box center [628, 568] width 19 height 19
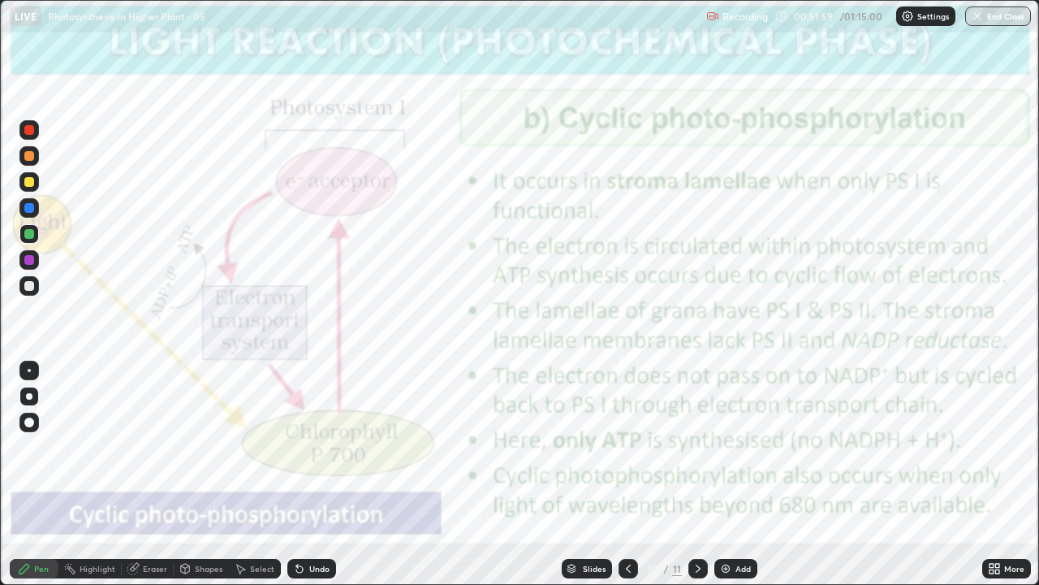
click at [993, 447] on icon at bounding box center [994, 568] width 13 height 13
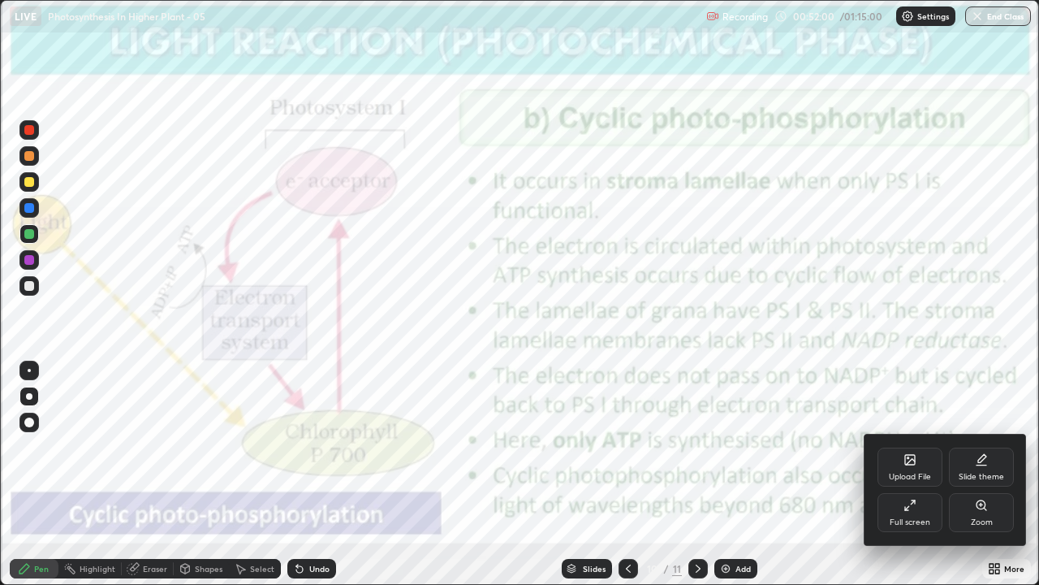
click at [892, 447] on div "Upload File" at bounding box center [910, 466] width 65 height 39
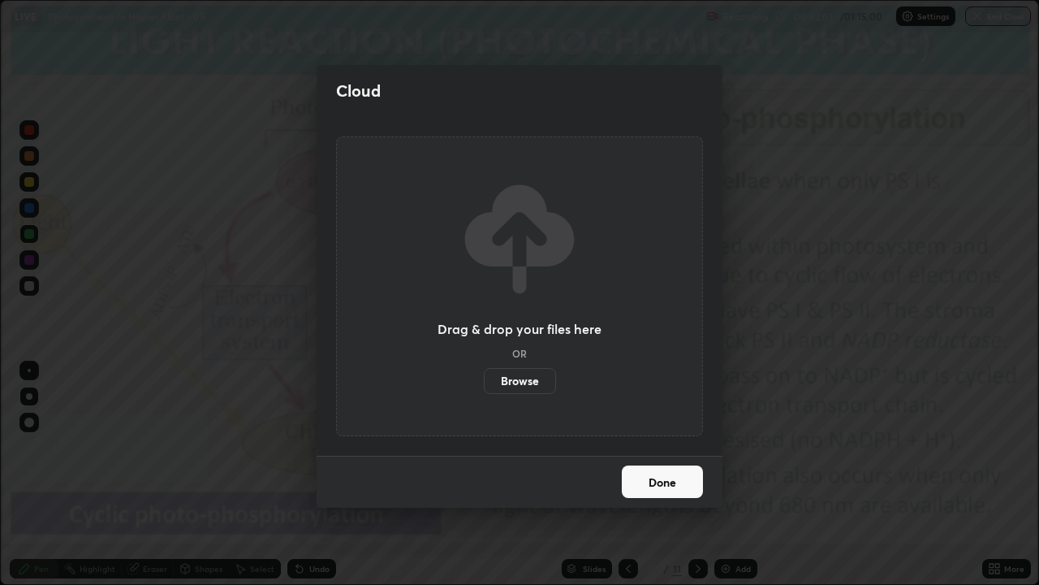
click at [536, 385] on label "Browse" at bounding box center [520, 381] width 72 height 26
click at [484, 385] on input "Browse" at bounding box center [484, 381] width 0 height 26
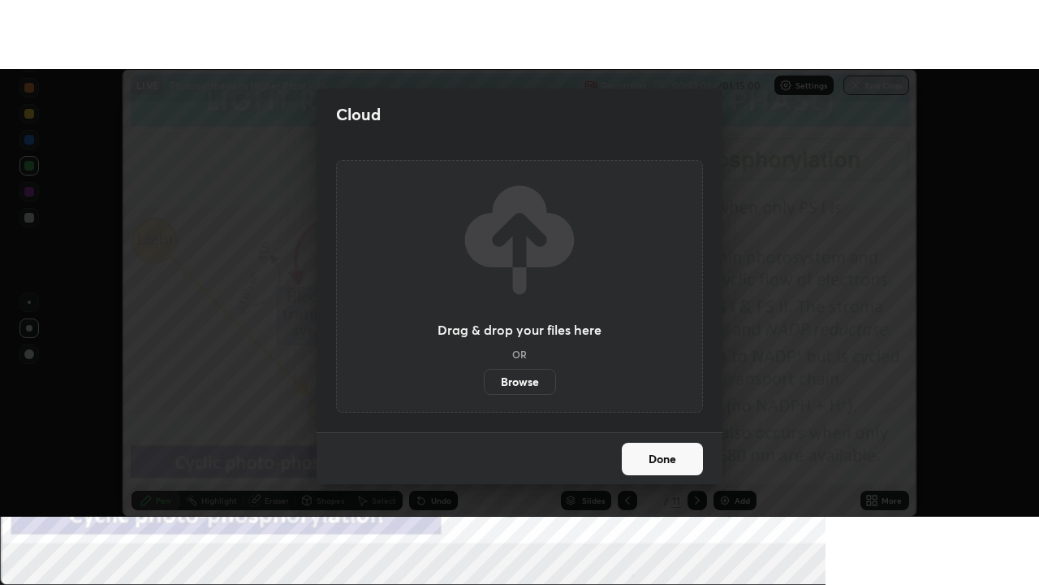
scroll to position [80747, 80155]
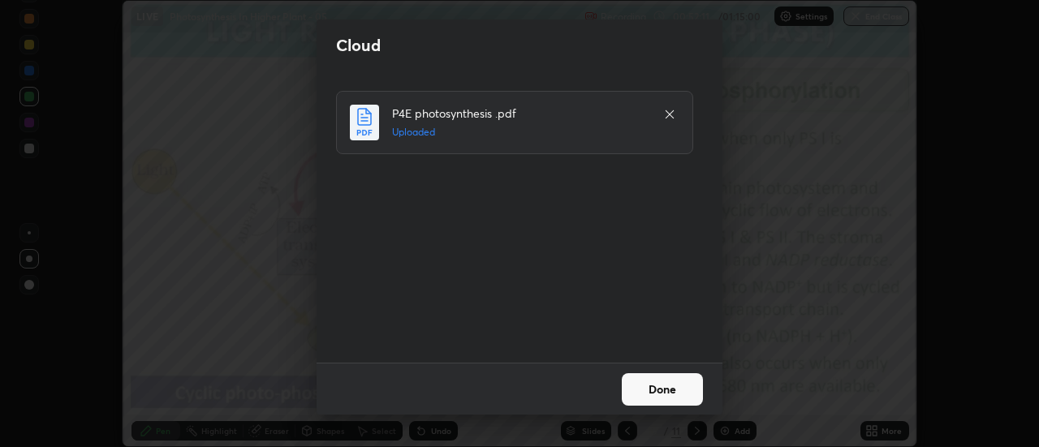
click at [656, 382] on button "Done" at bounding box center [662, 389] width 81 height 32
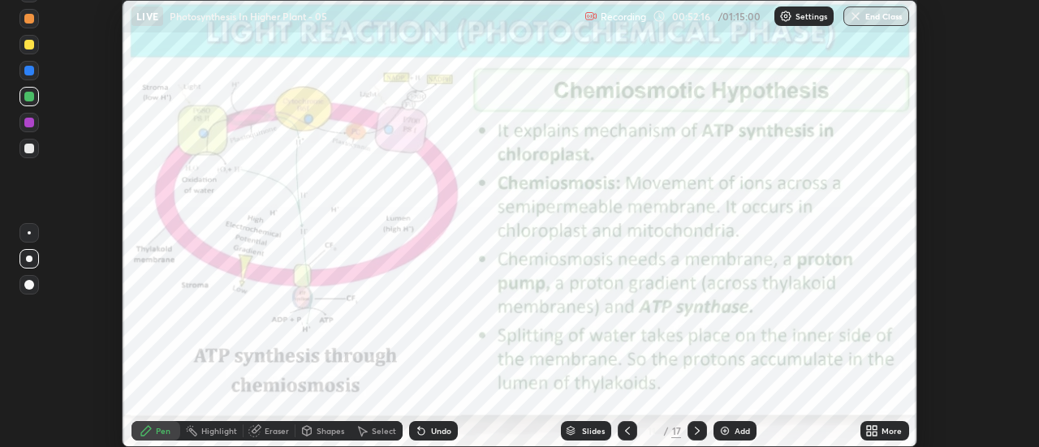
click at [874, 436] on icon at bounding box center [876, 434] width 4 height 4
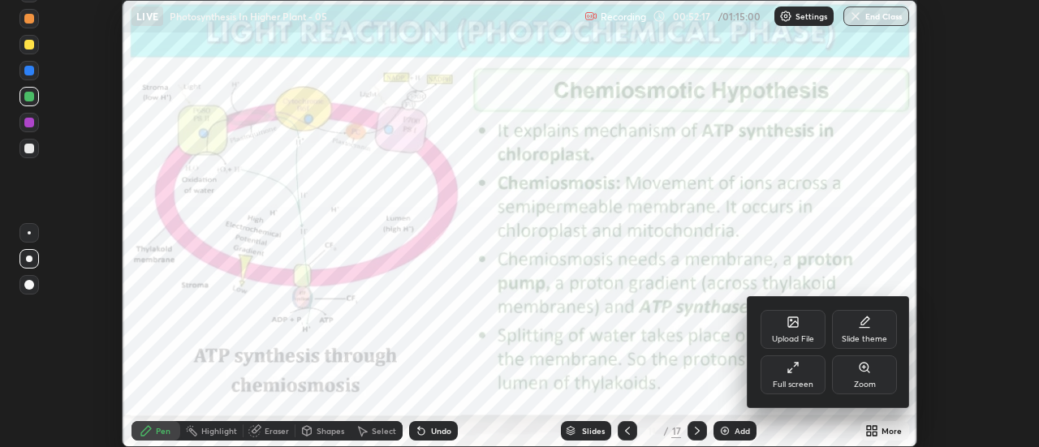
click at [805, 376] on div "Full screen" at bounding box center [793, 375] width 65 height 39
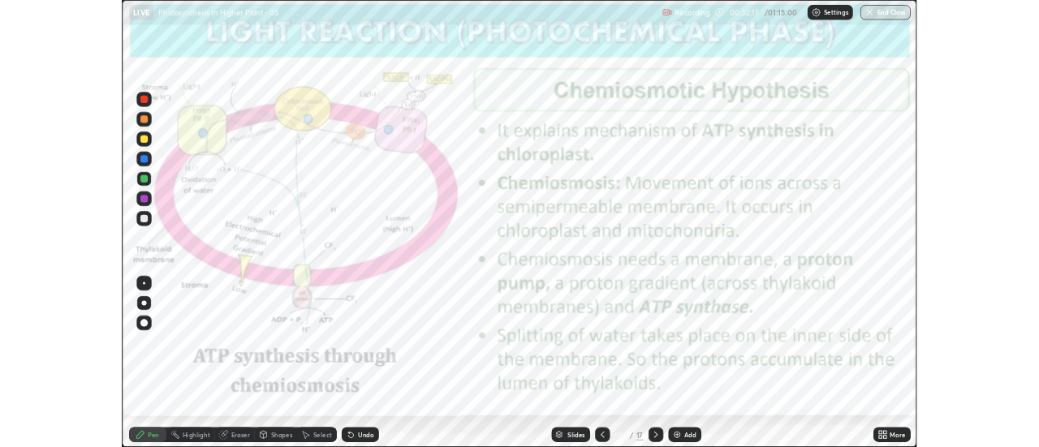
scroll to position [585, 1039]
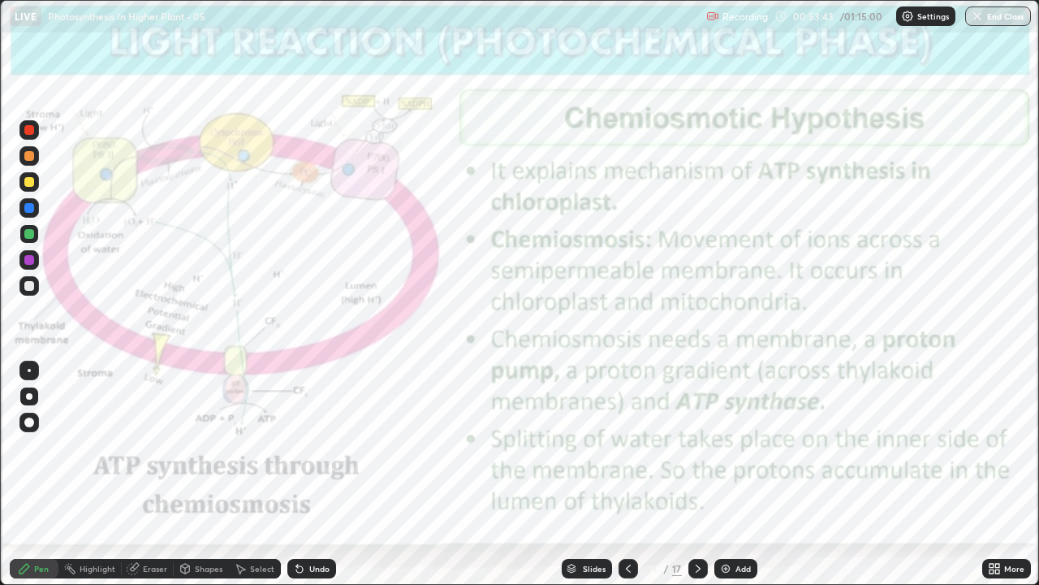
click at [96, 447] on div "Highlight" at bounding box center [98, 568] width 36 height 8
click at [42, 447] on div "Pen" at bounding box center [41, 568] width 15 height 8
click at [997, 447] on icon at bounding box center [997, 571] width 4 height 4
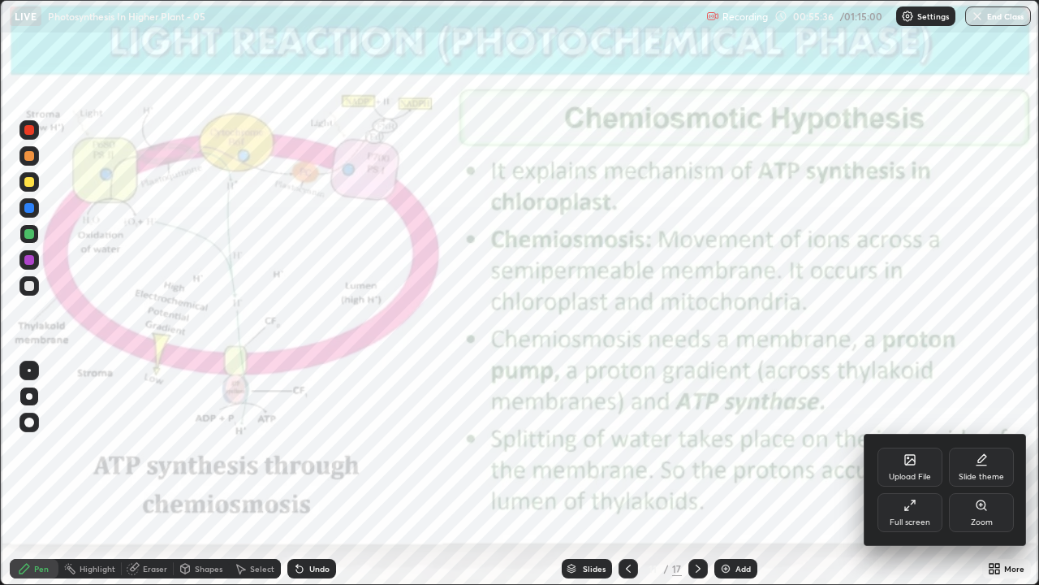
click at [912, 447] on icon at bounding box center [910, 505] width 13 height 13
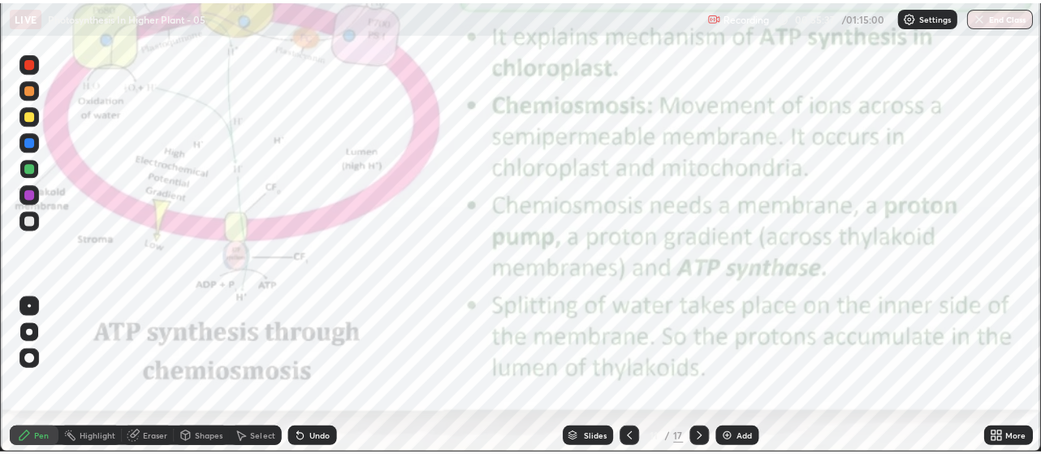
scroll to position [80747, 80155]
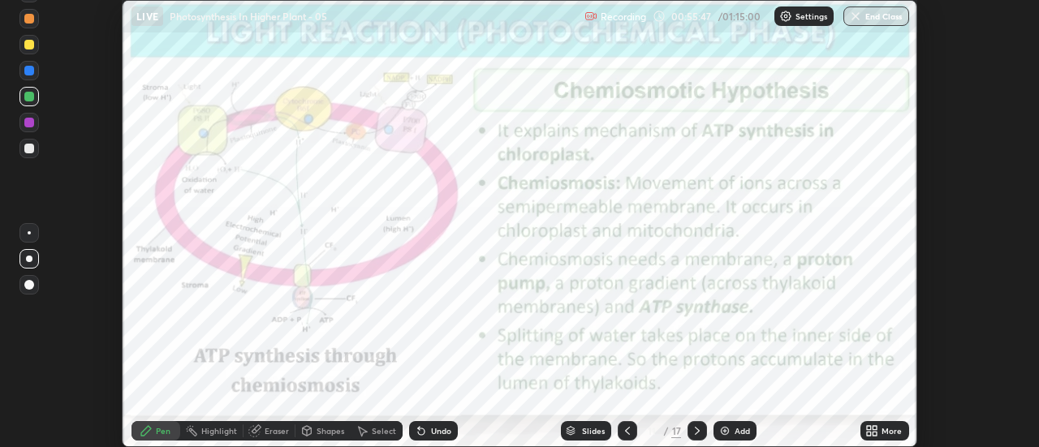
click at [868, 432] on icon at bounding box center [869, 434] width 4 height 4
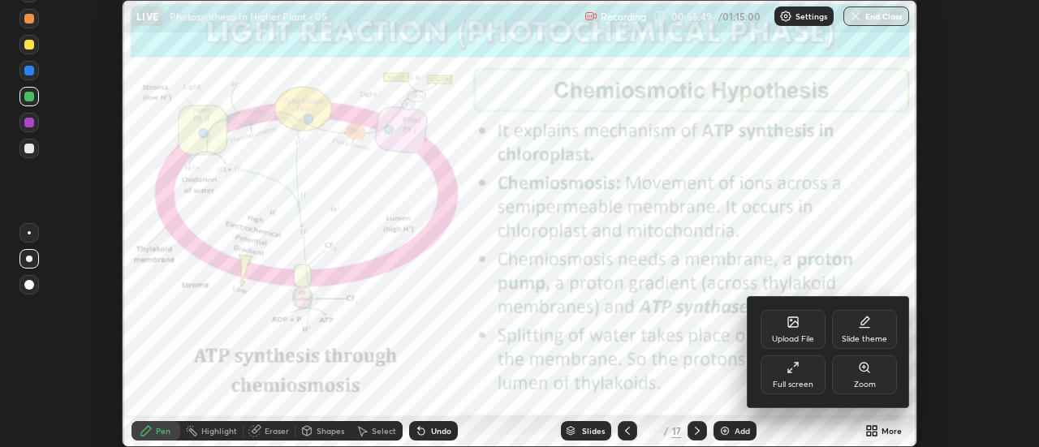
click at [960, 422] on div at bounding box center [519, 223] width 1039 height 447
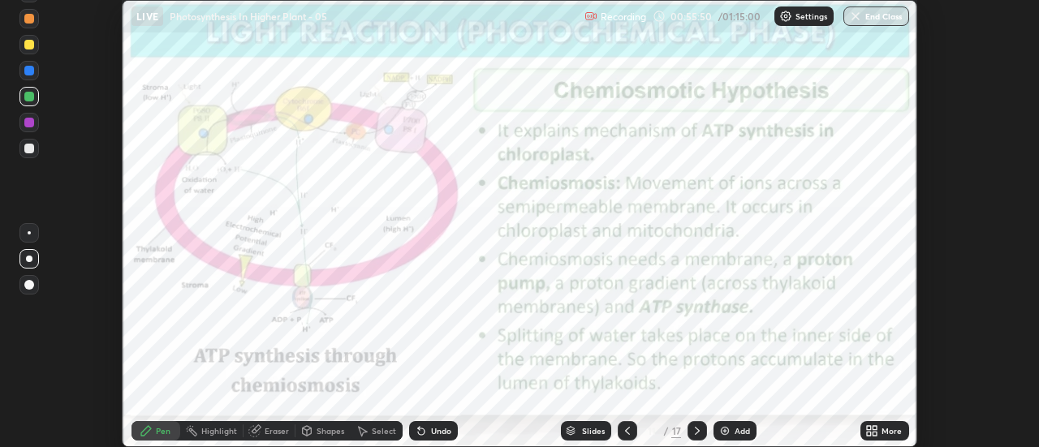
click at [875, 434] on icon at bounding box center [876, 434] width 4 height 4
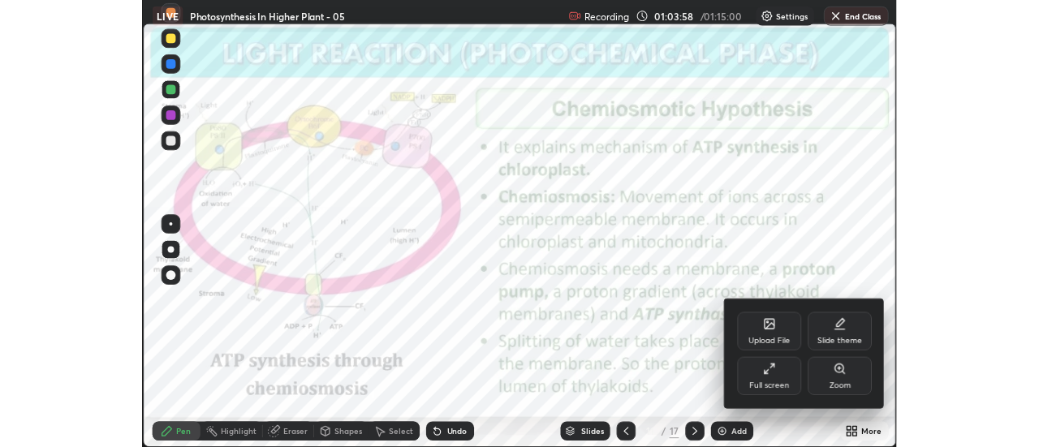
scroll to position [80740, 80429]
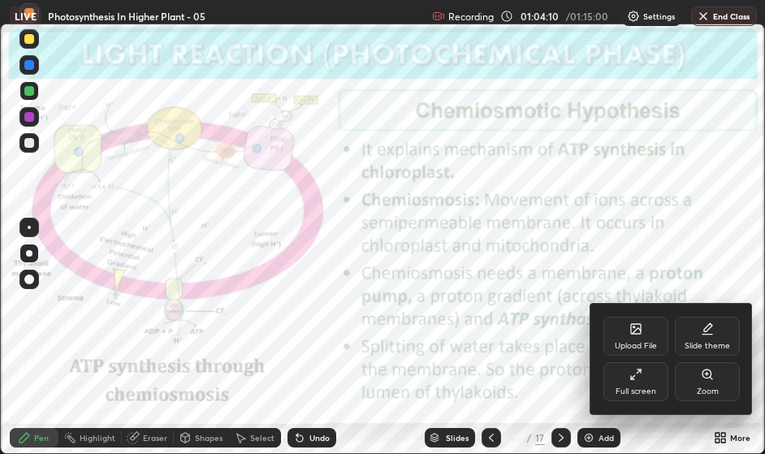
click at [697, 352] on div "Slide theme" at bounding box center [707, 336] width 65 height 39
click at [697, 350] on div "Slide theme" at bounding box center [706, 346] width 45 height 8
click at [699, 350] on div "Slide theme" at bounding box center [706, 346] width 45 height 8
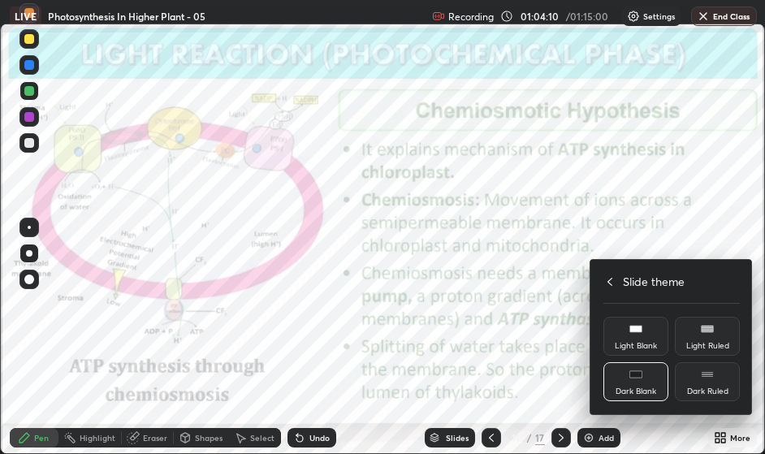
click at [698, 354] on div "Light Ruled" at bounding box center [707, 336] width 65 height 39
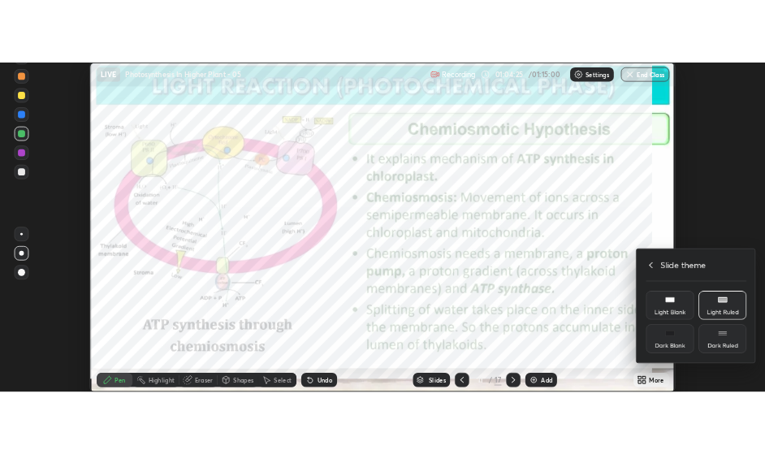
scroll to position [447, 1039]
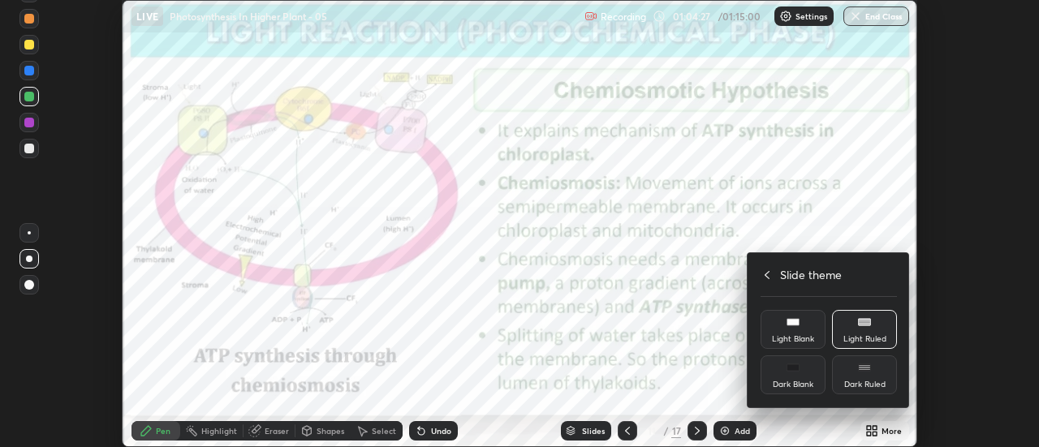
click at [772, 228] on div at bounding box center [519, 223] width 1039 height 447
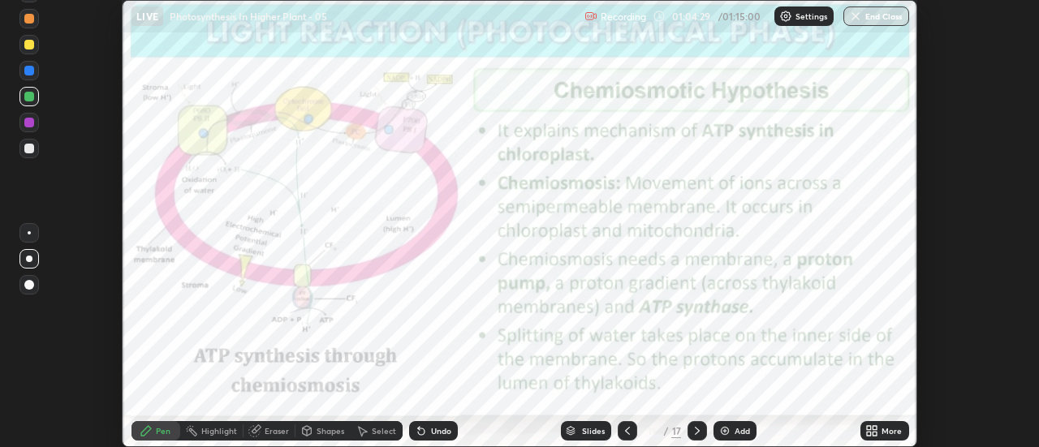
click at [628, 430] on icon at bounding box center [627, 431] width 13 height 13
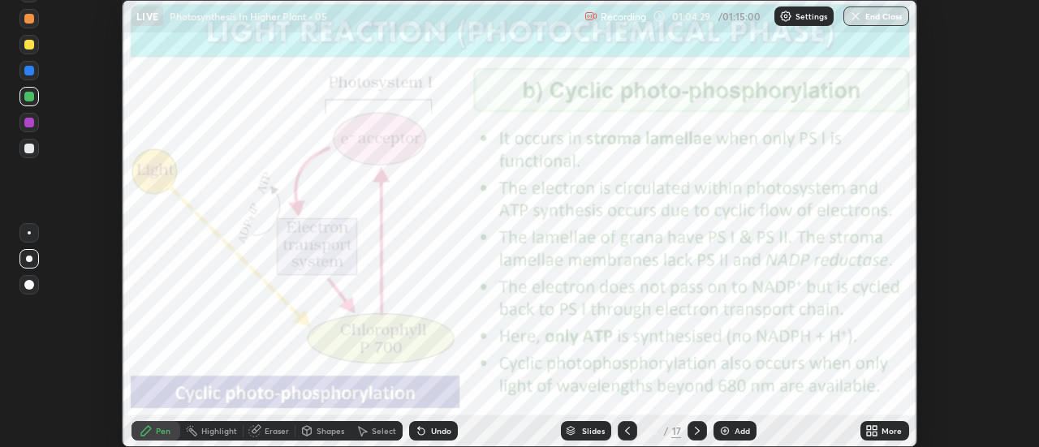
click at [625, 433] on icon at bounding box center [627, 431] width 13 height 13
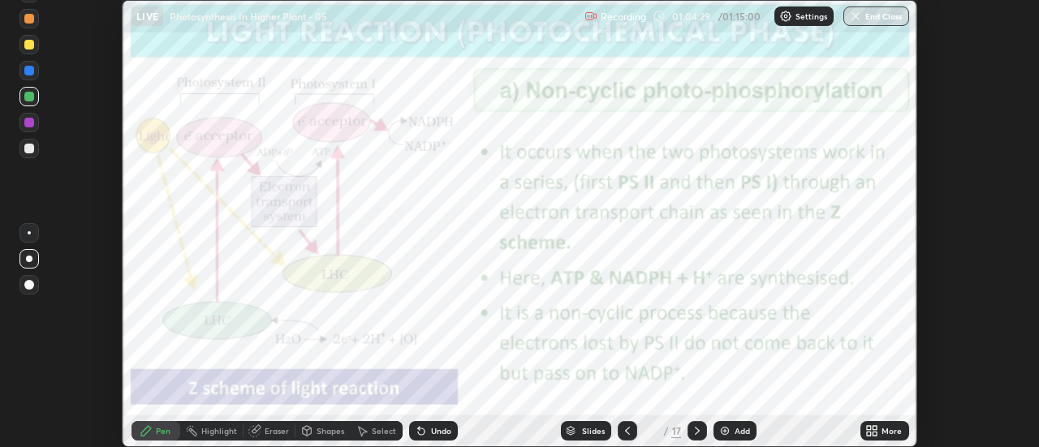
click at [625, 430] on icon at bounding box center [627, 431] width 13 height 13
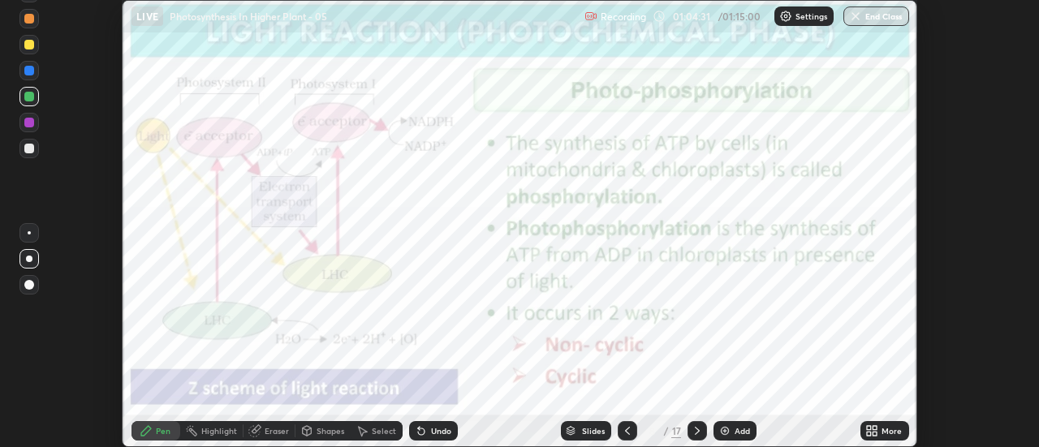
click at [697, 431] on icon at bounding box center [697, 431] width 13 height 13
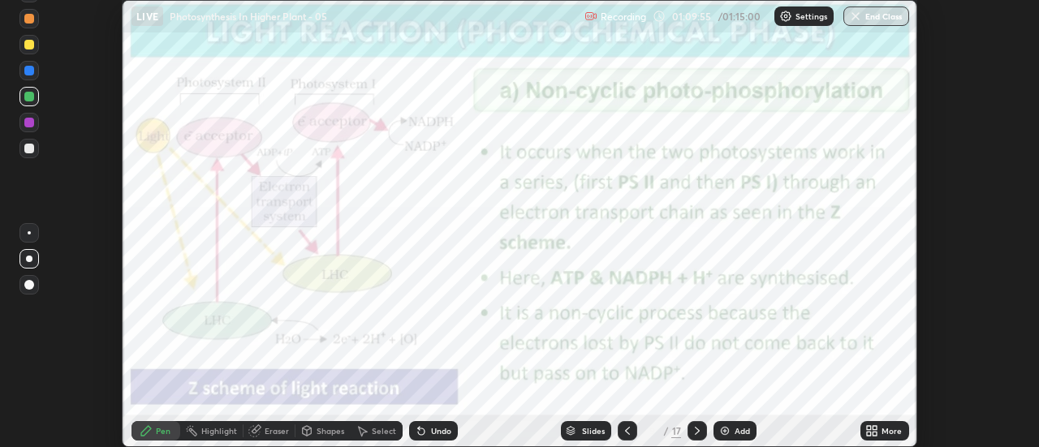
click at [697, 431] on icon at bounding box center [697, 431] width 13 height 13
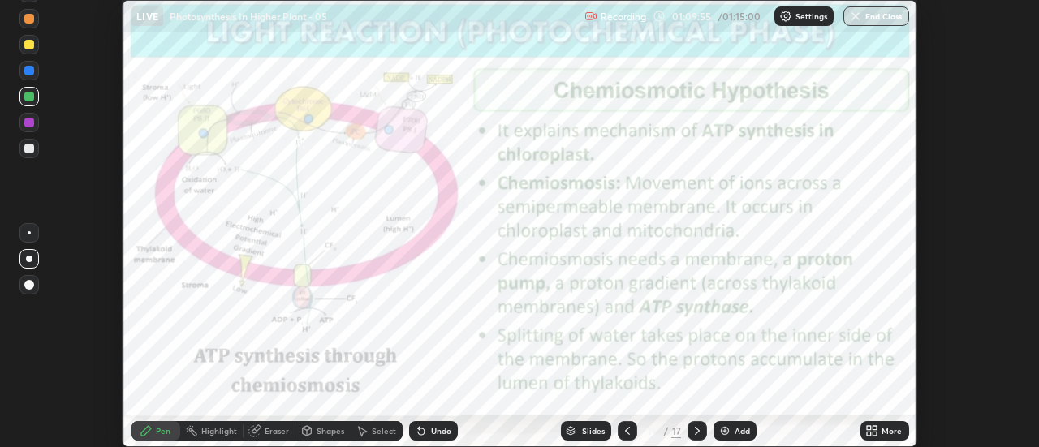
click at [702, 438] on div at bounding box center [697, 430] width 19 height 19
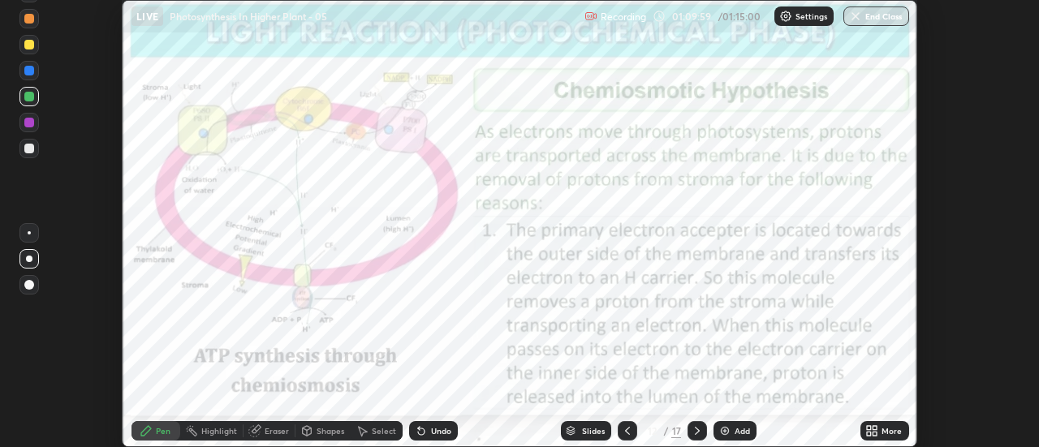
click at [624, 429] on icon at bounding box center [627, 431] width 13 height 13
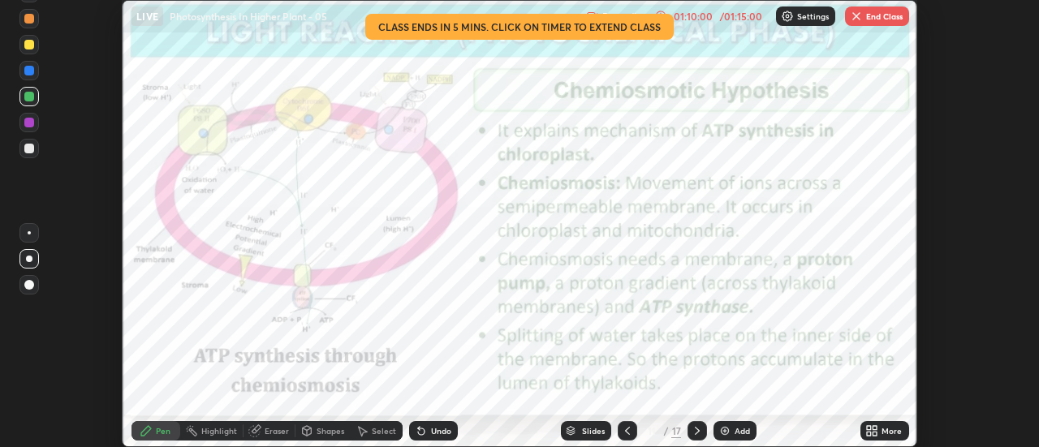
click at [624, 429] on icon at bounding box center [627, 431] width 13 height 13
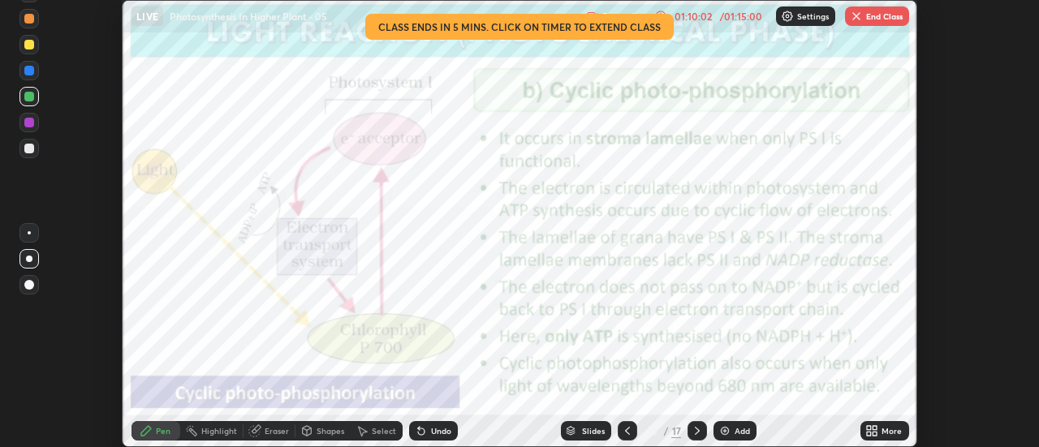
click at [874, 430] on icon at bounding box center [872, 431] width 13 height 13
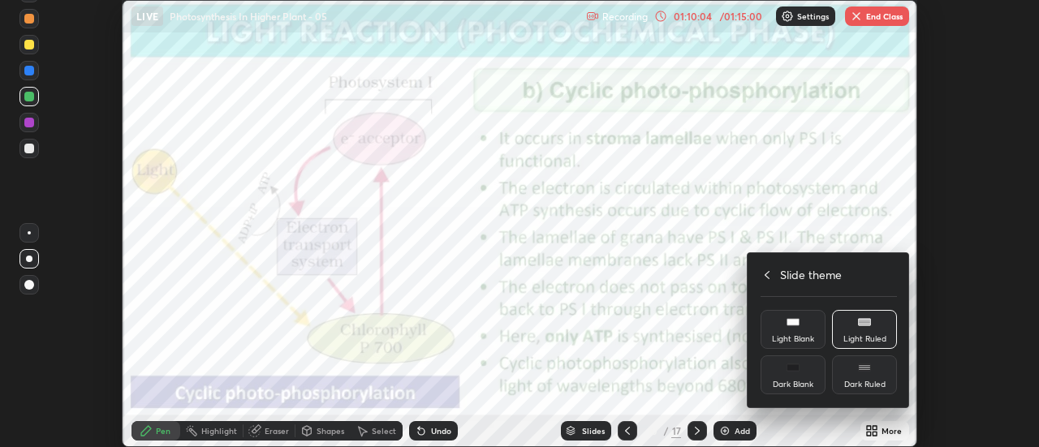
click at [767, 270] on icon at bounding box center [767, 275] width 13 height 13
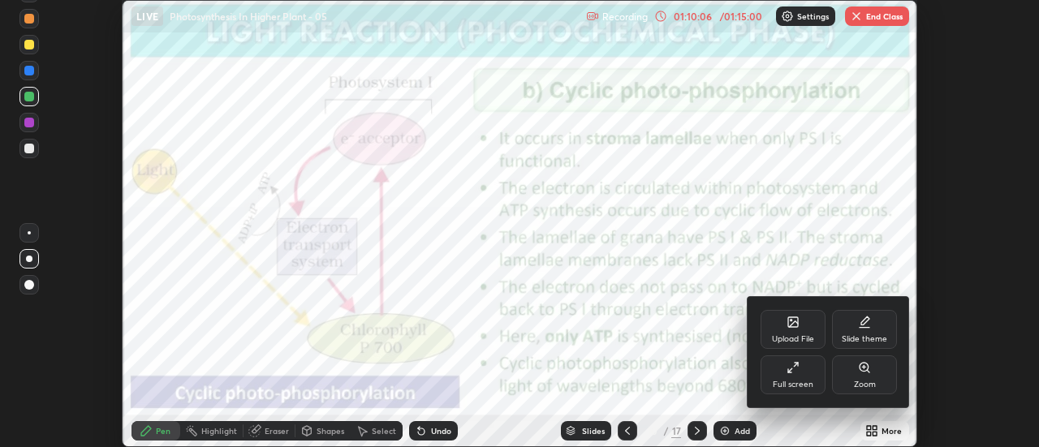
click at [803, 373] on div "Full screen" at bounding box center [793, 375] width 65 height 39
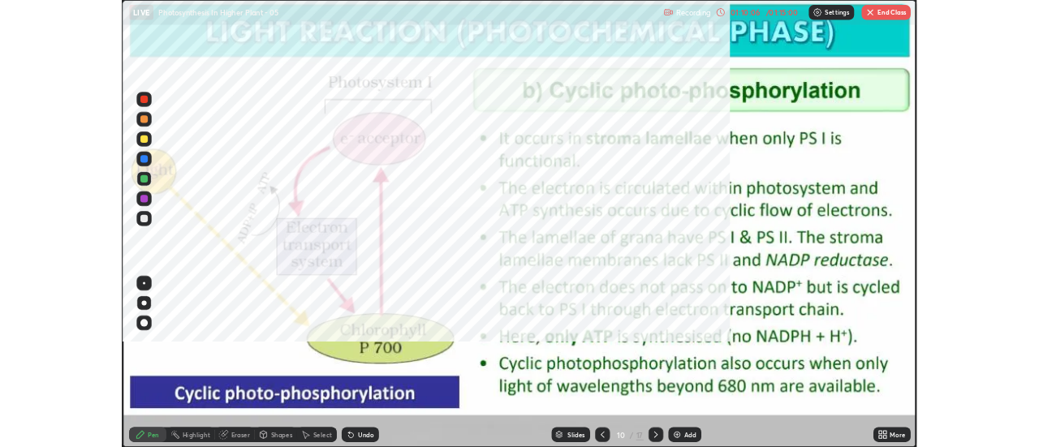
scroll to position [585, 1039]
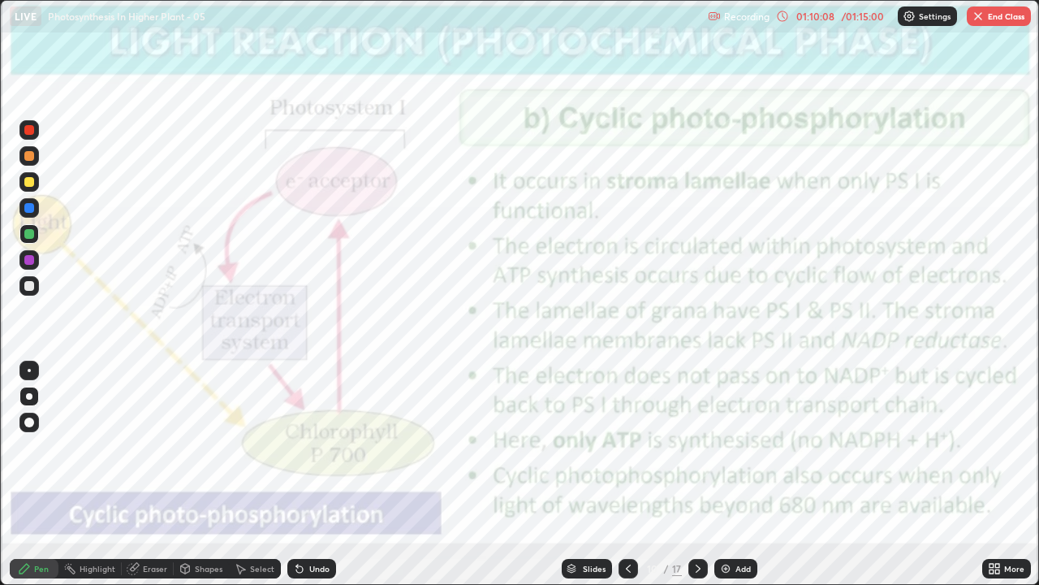
click at [697, 447] on icon at bounding box center [698, 568] width 13 height 13
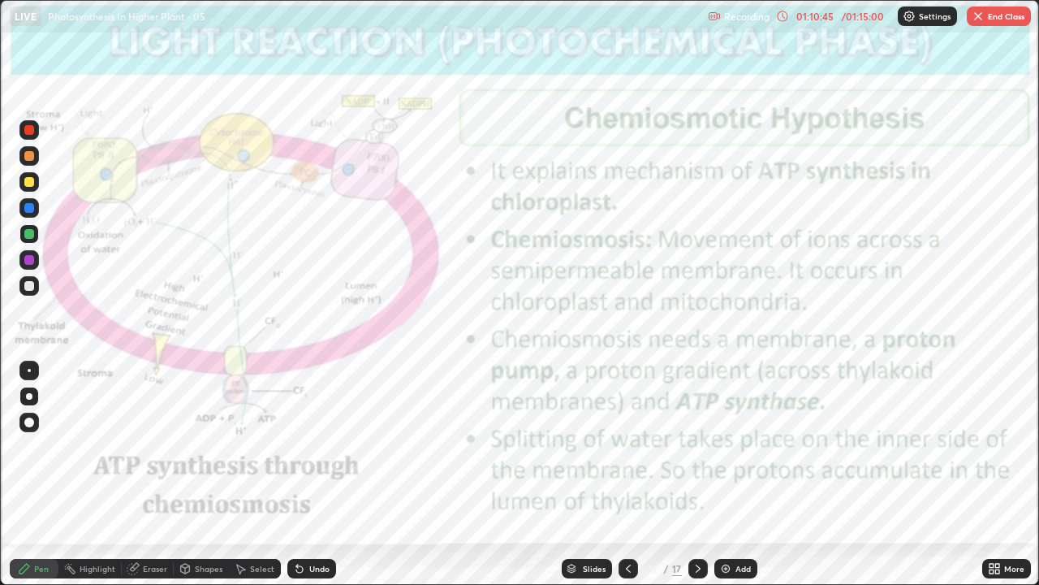
click at [100, 447] on div "Highlight" at bounding box center [98, 568] width 36 height 8
click at [697, 447] on icon at bounding box center [698, 568] width 13 height 13
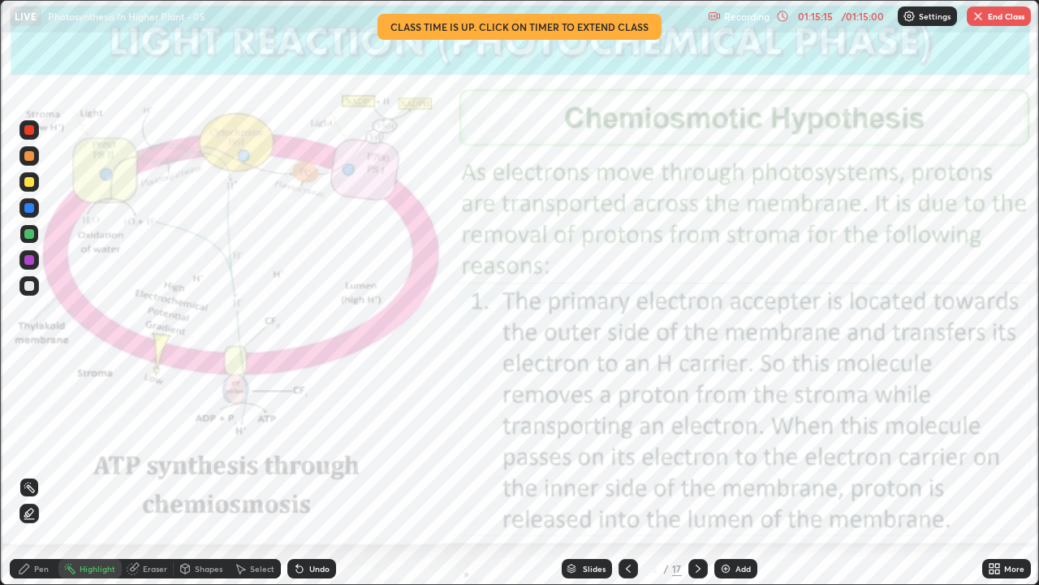
click at [995, 447] on icon at bounding box center [994, 568] width 13 height 13
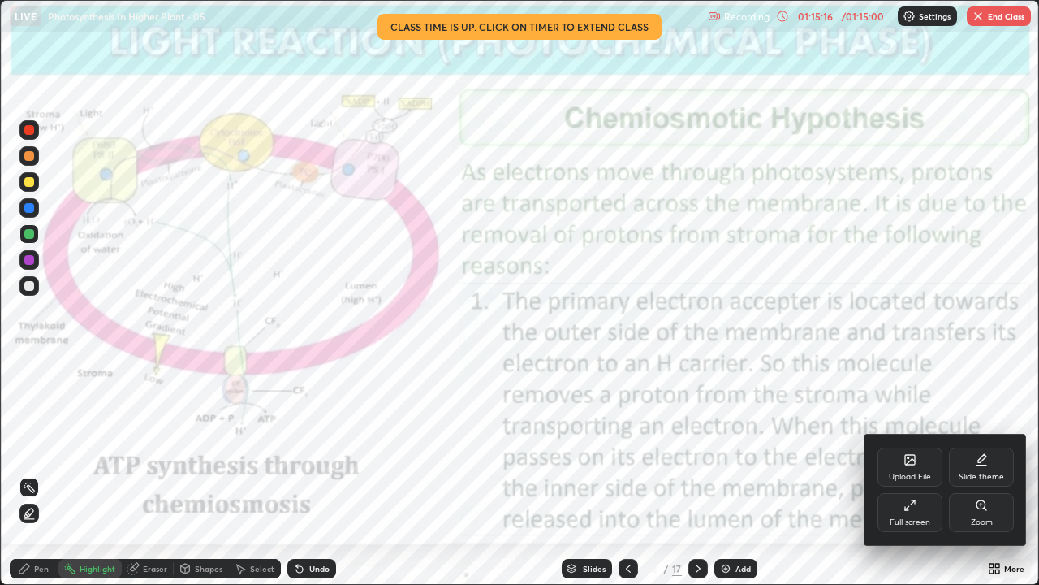
click at [830, 435] on div at bounding box center [519, 292] width 1039 height 585
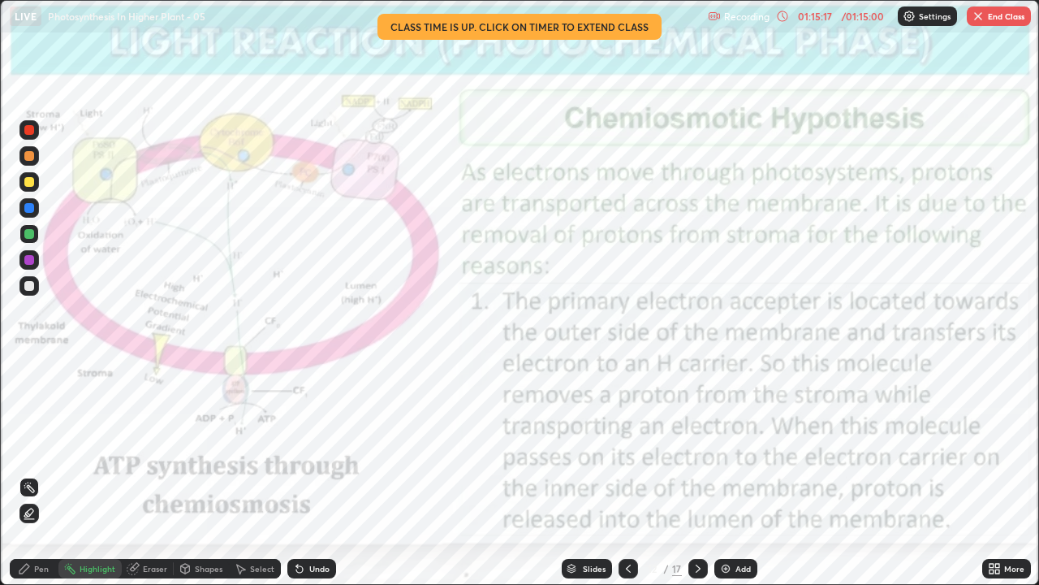
click at [981, 24] on button "End Class" at bounding box center [999, 15] width 64 height 19
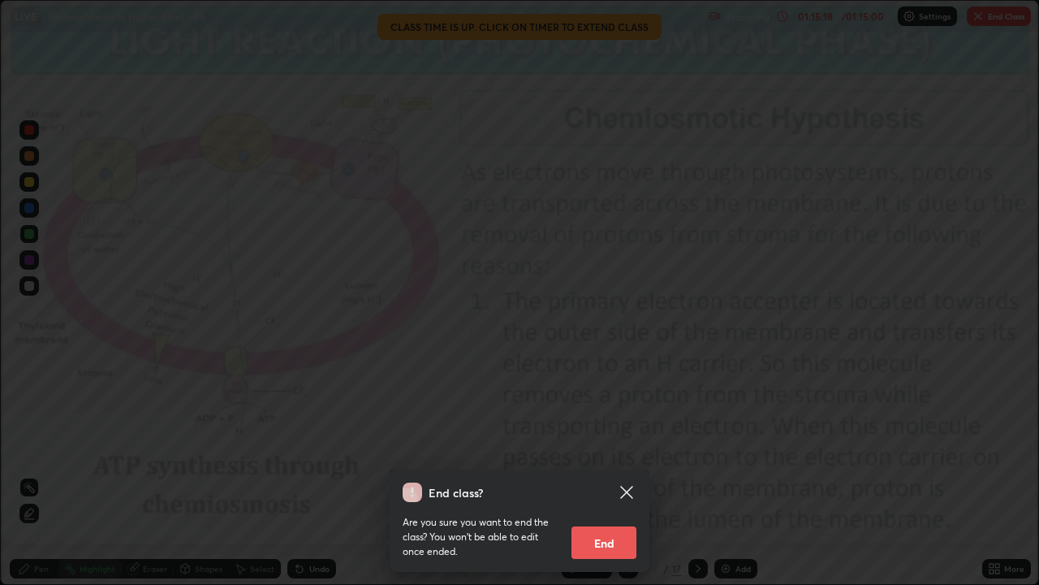
click at [598, 447] on button "End" at bounding box center [604, 542] width 65 height 32
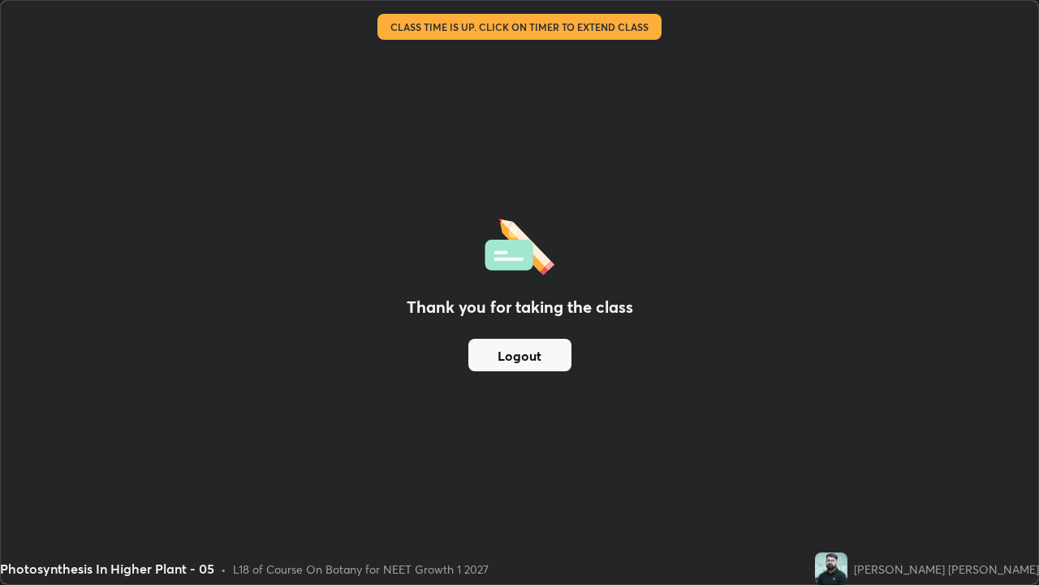
click at [506, 357] on button "Logout" at bounding box center [519, 355] width 103 height 32
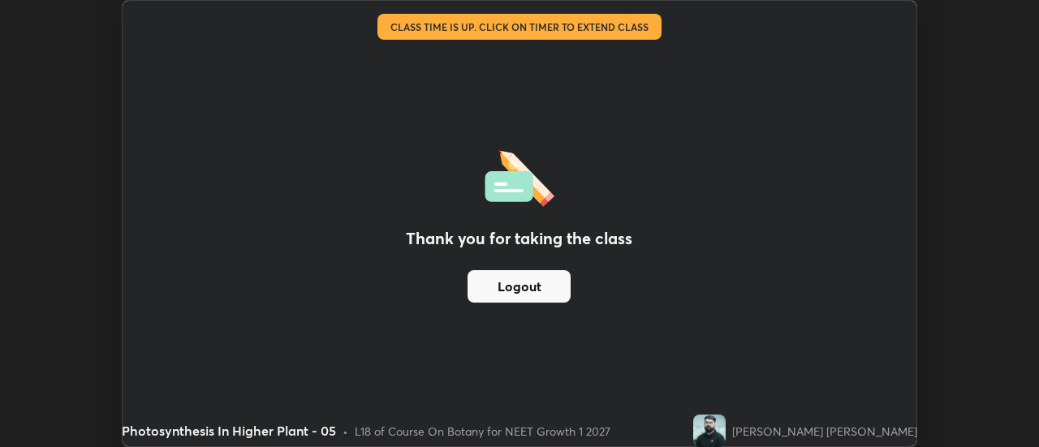
scroll to position [80747, 80155]
